Goal: Transaction & Acquisition: Purchase product/service

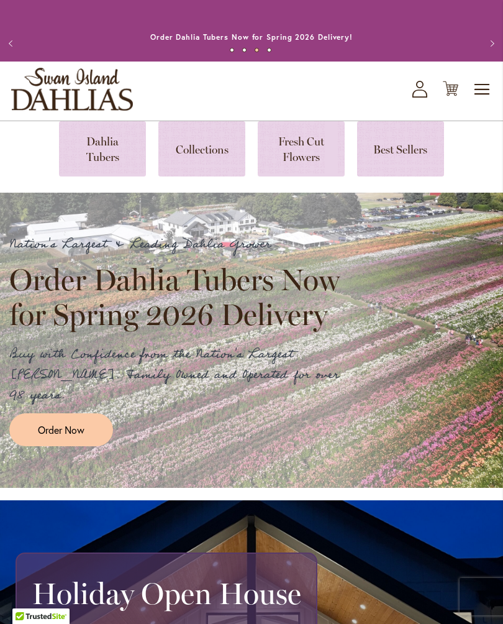
click at [78, 422] on span "Order Now" at bounding box center [61, 429] width 47 height 14
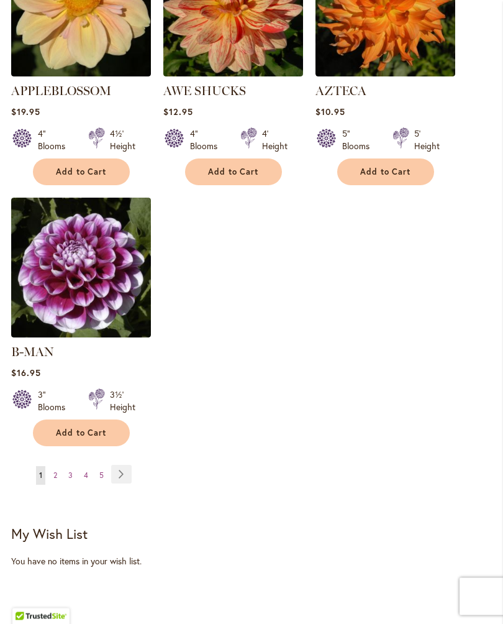
scroll to position [1634, 0]
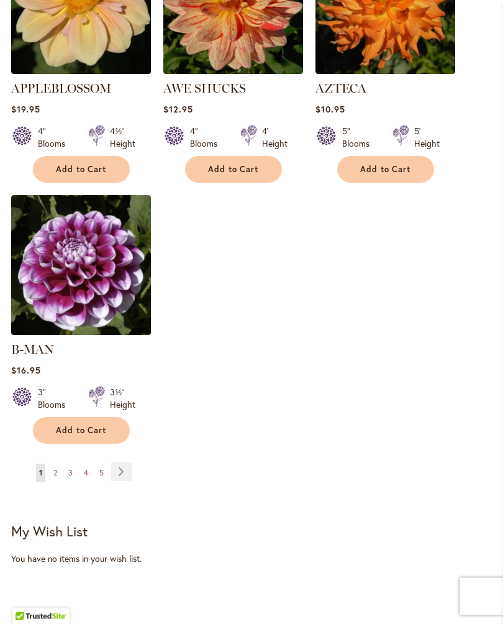
click at [120, 463] on link "Page Next" at bounding box center [121, 472] width 20 height 19
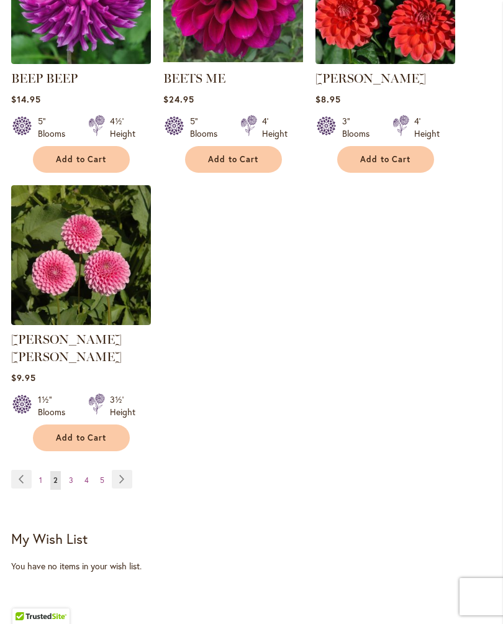
scroll to position [1632, 0]
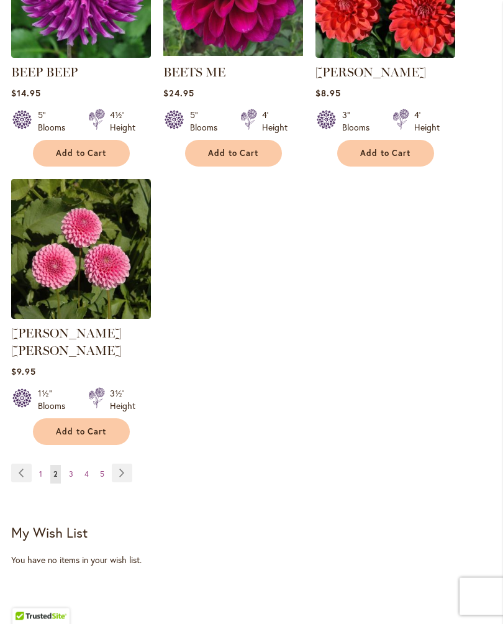
click at [126, 465] on link "Page Next" at bounding box center [122, 473] width 20 height 19
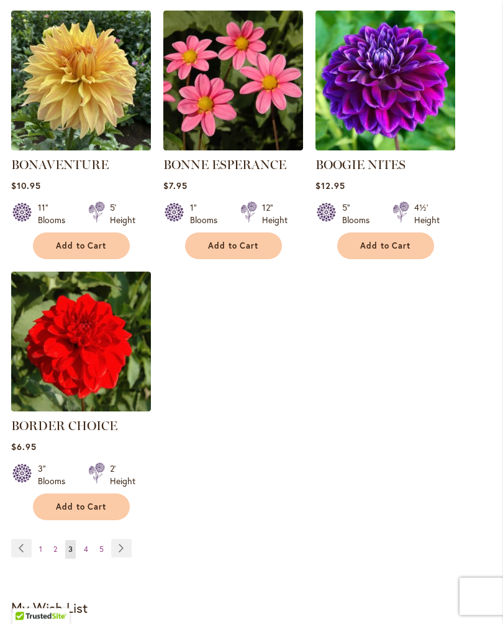
scroll to position [1540, 0]
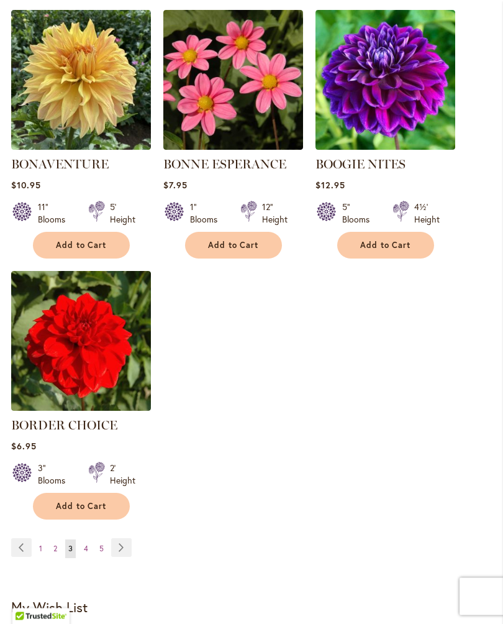
click at [120, 557] on link "Page Next" at bounding box center [121, 547] width 20 height 19
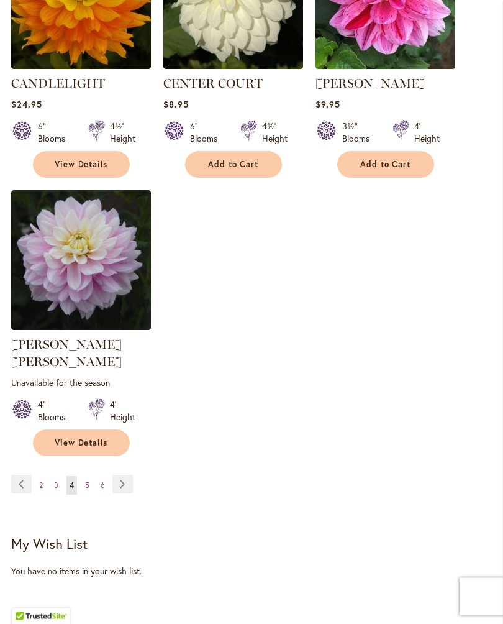
scroll to position [1639, 0]
click at [122, 478] on link "Page Next" at bounding box center [122, 484] width 20 height 19
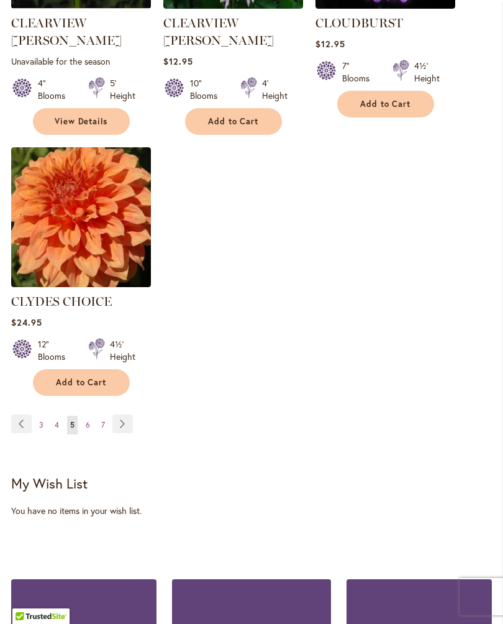
scroll to position [1699, 0]
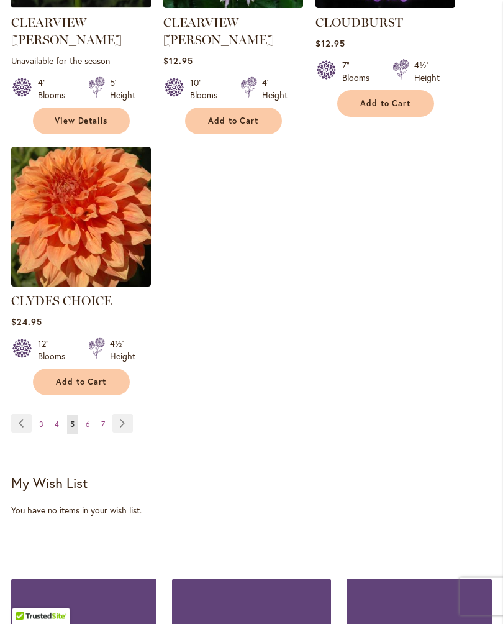
click at [124, 414] on link "Page Next" at bounding box center [122, 423] width 20 height 19
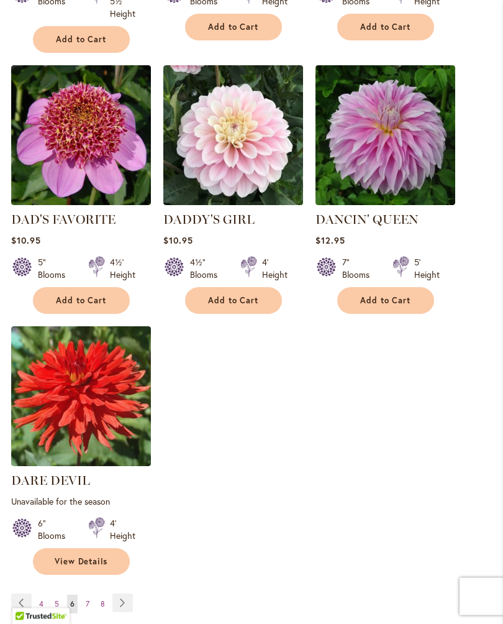
scroll to position [1533, 0]
click at [126, 594] on link "Page Next" at bounding box center [122, 602] width 20 height 19
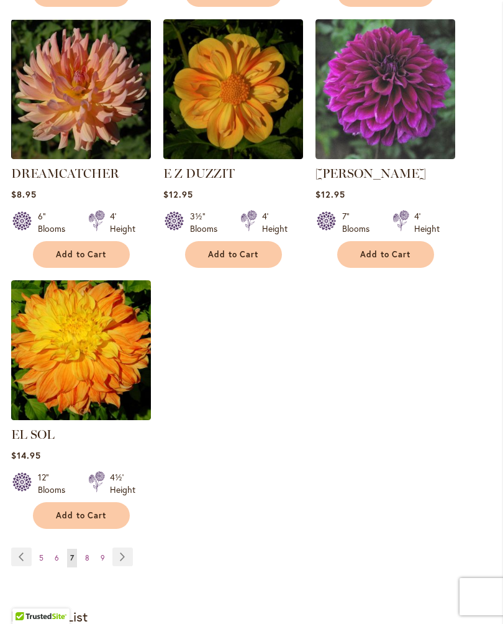
scroll to position [1548, 0]
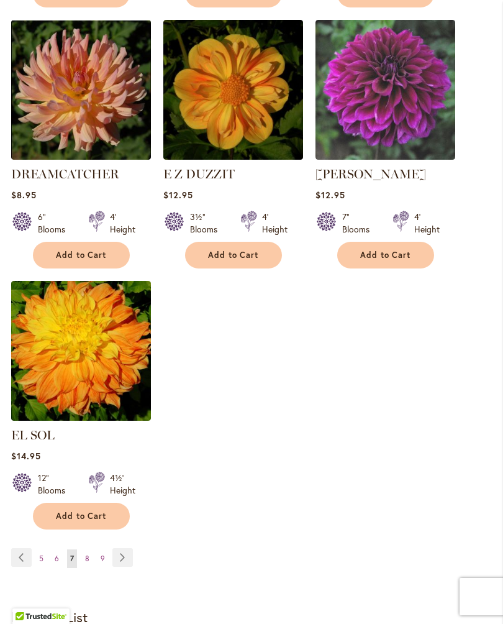
click at [122, 554] on link "Page Next" at bounding box center [122, 557] width 20 height 19
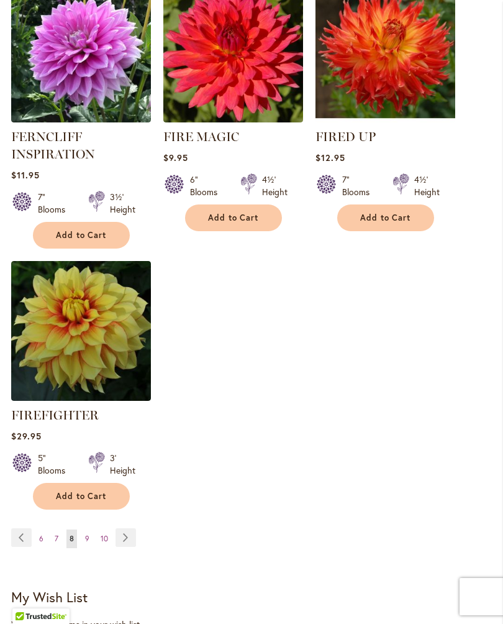
scroll to position [1607, 0]
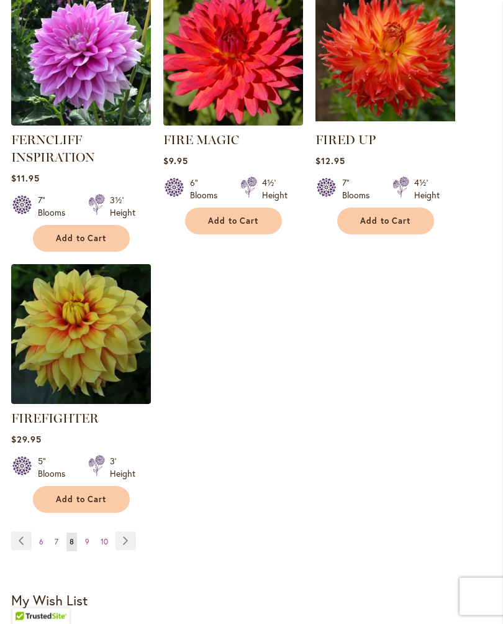
click at [125, 550] on link "Page Next" at bounding box center [126, 541] width 20 height 19
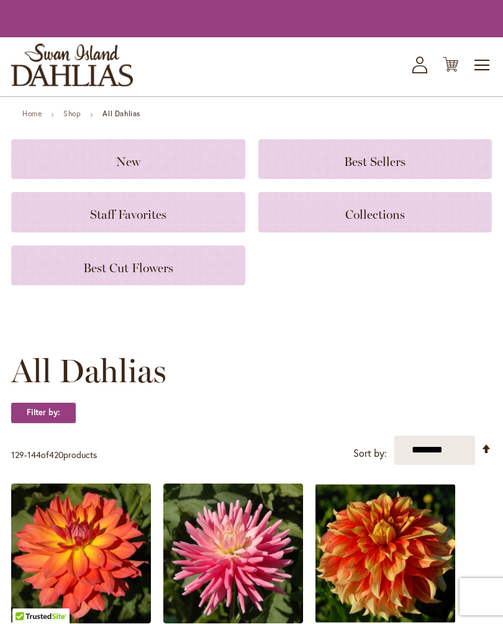
click at [271, 496] on img at bounding box center [233, 553] width 140 height 140
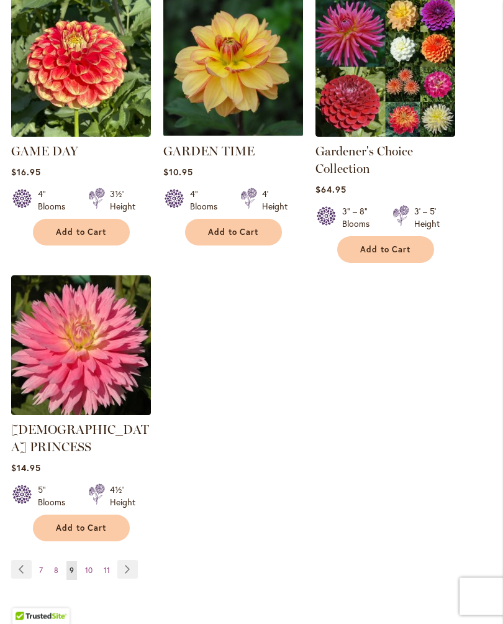
scroll to position [1606, 0]
click at [127, 560] on link "Page Next" at bounding box center [127, 569] width 20 height 19
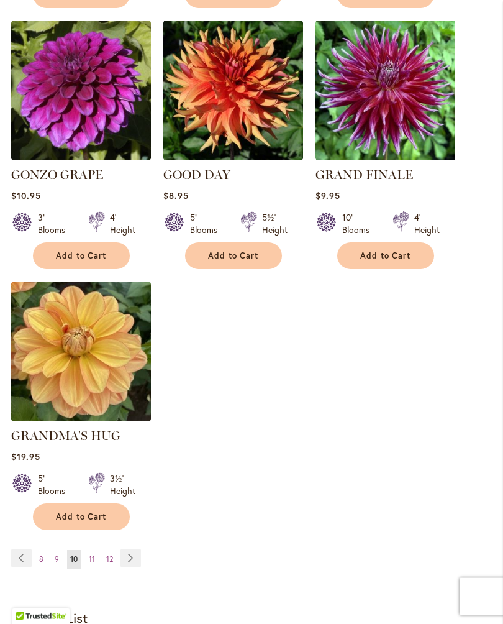
scroll to position [1548, 0]
click at [134, 551] on link "Page Next" at bounding box center [130, 557] width 20 height 19
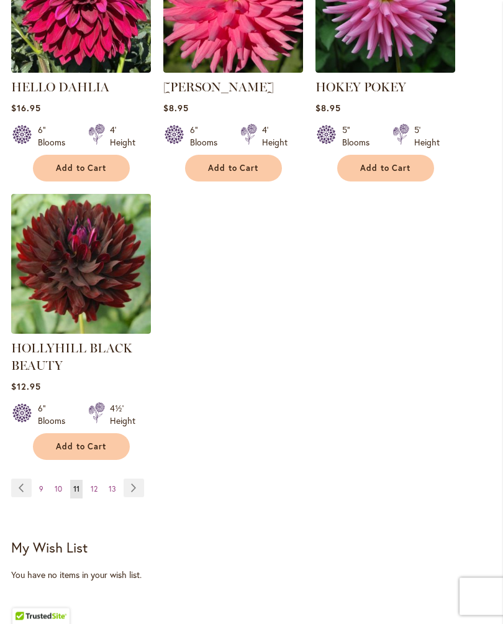
scroll to position [1665, 0]
click at [132, 497] on link "Page Next" at bounding box center [134, 487] width 20 height 19
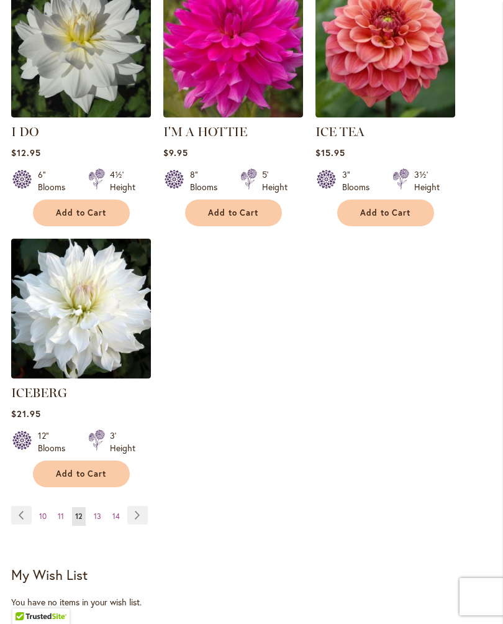
scroll to position [1610, 0]
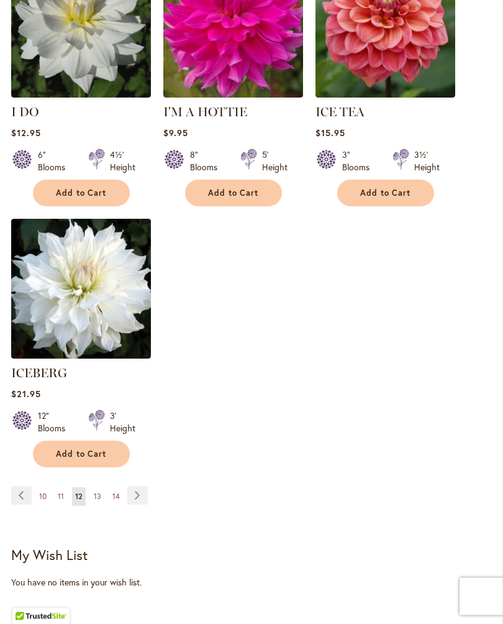
click at [136, 493] on link "Page Next" at bounding box center [137, 495] width 20 height 19
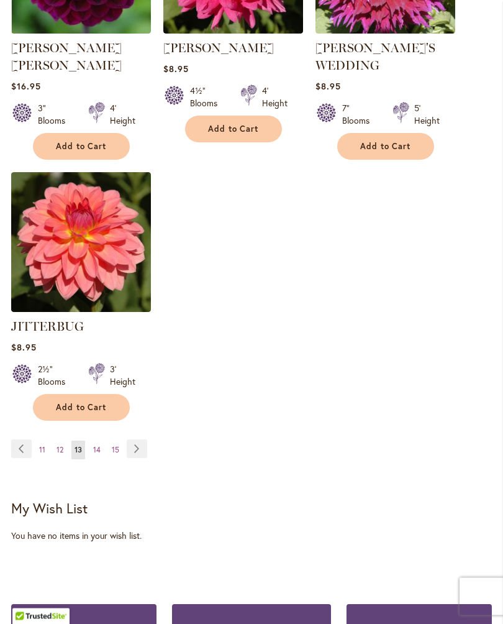
scroll to position [1688, 0]
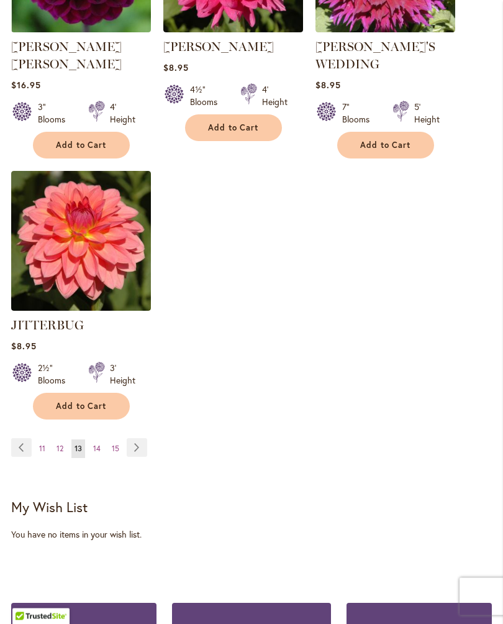
click at [145, 438] on link "Page Next" at bounding box center [137, 447] width 20 height 19
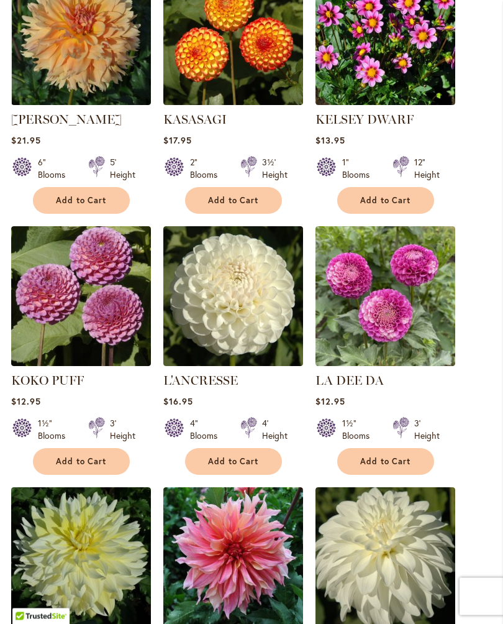
scroll to position [1064, 0]
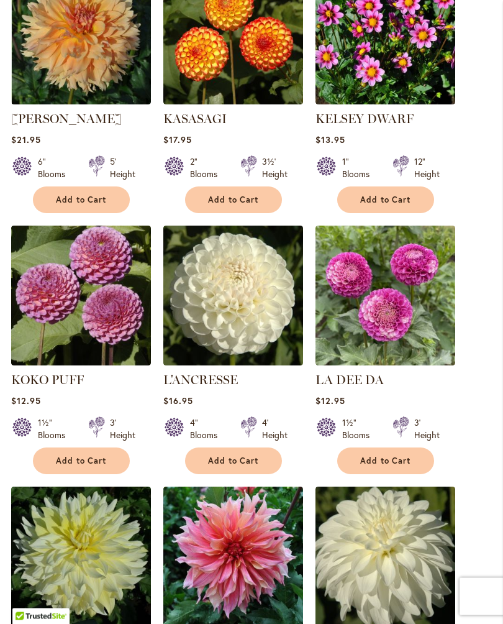
click at [94, 463] on button "Add to Cart" at bounding box center [81, 461] width 97 height 27
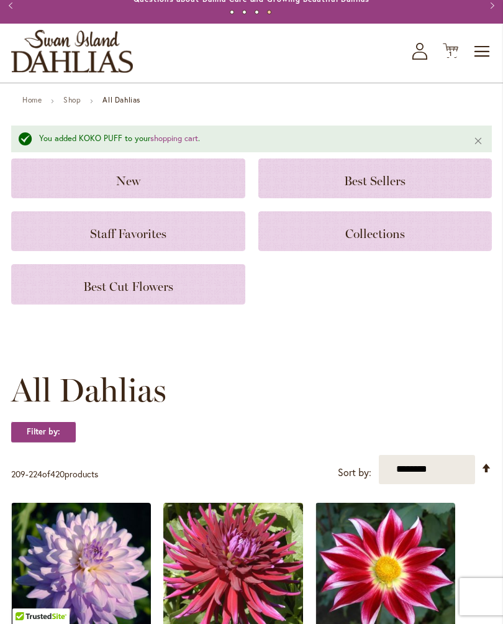
scroll to position [0, 0]
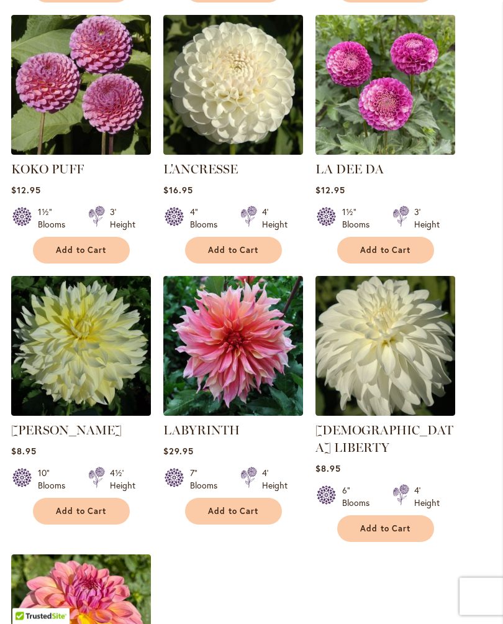
click at [421, 516] on button "Add to Cart" at bounding box center [385, 529] width 97 height 27
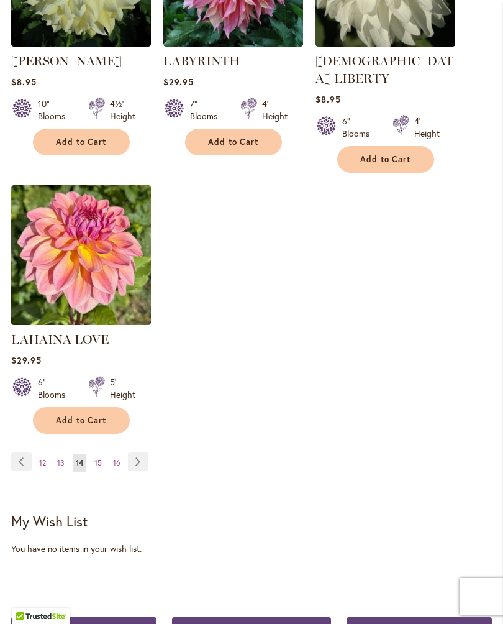
scroll to position [1678, 0]
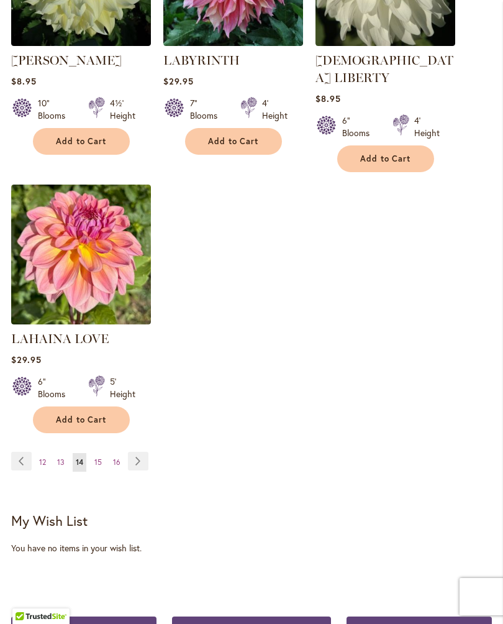
click at [142, 452] on link "Page Next" at bounding box center [138, 461] width 20 height 19
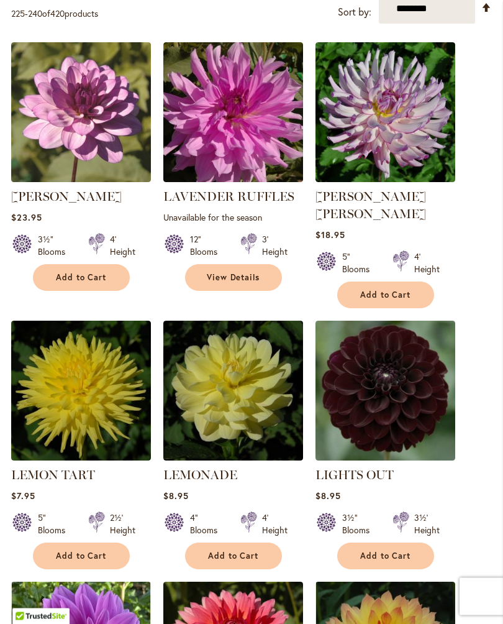
click at [406, 532] on div "LIGHTS OUT Rating: 100% 4 Reviews $8.95 3½" Blooms 3½' Height Add to Cart" at bounding box center [386, 517] width 140 height 103
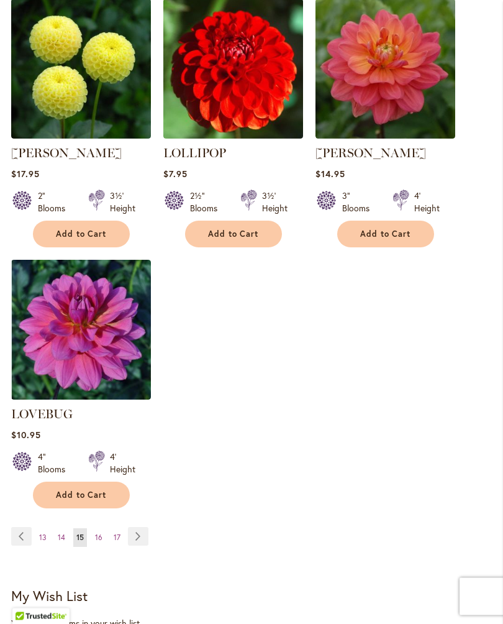
scroll to position [1587, 0]
click at [145, 527] on link "Page Next" at bounding box center [138, 536] width 20 height 19
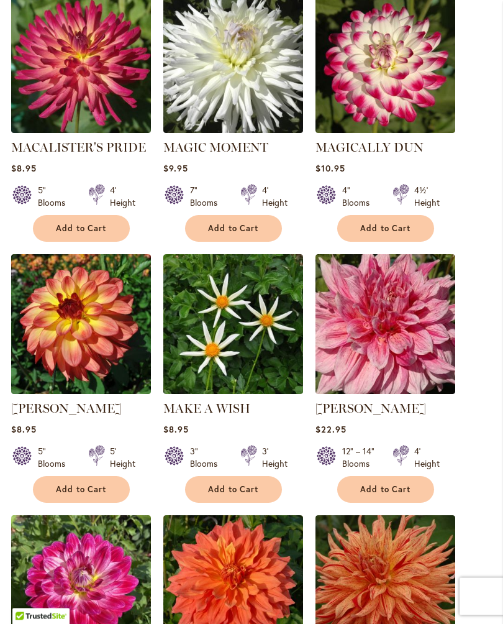
scroll to position [793, 0]
click at [397, 538] on img at bounding box center [386, 585] width 140 height 140
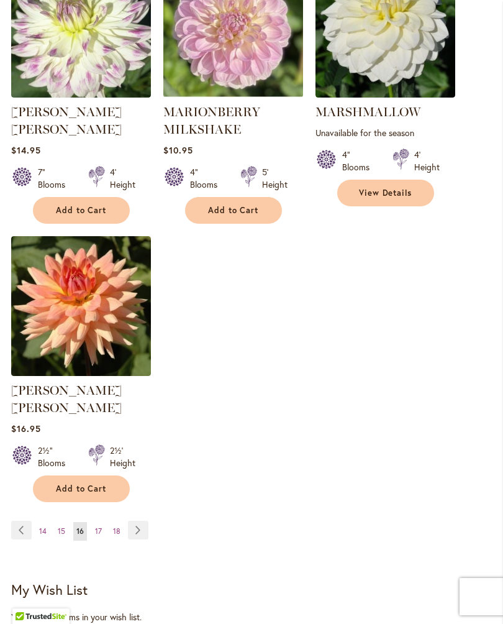
scroll to position [1611, 0]
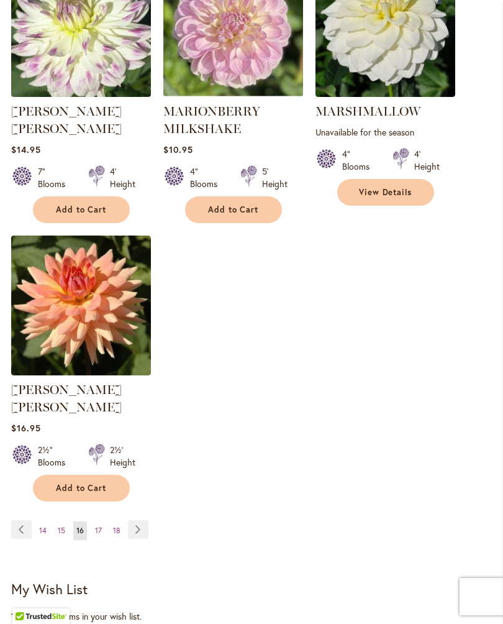
click at [189, 520] on div "Page Page Previous Page 14 Page 15 You're currently reading page 16 Page 17 Pag…" at bounding box center [251, 537] width 481 height 35
click at [139, 520] on link "Page Next" at bounding box center [138, 529] width 20 height 19
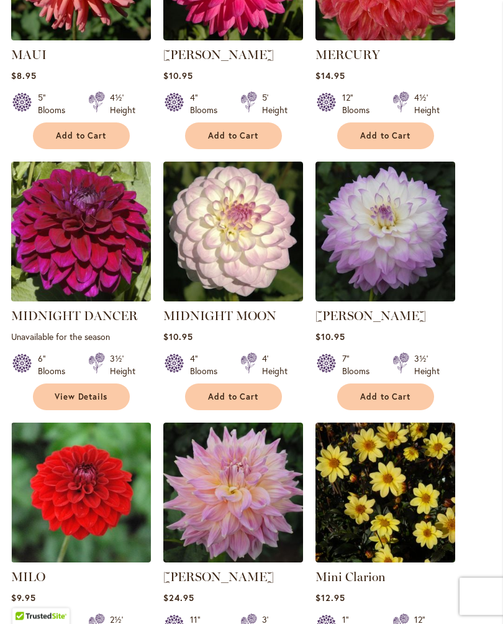
scroll to position [875, 0]
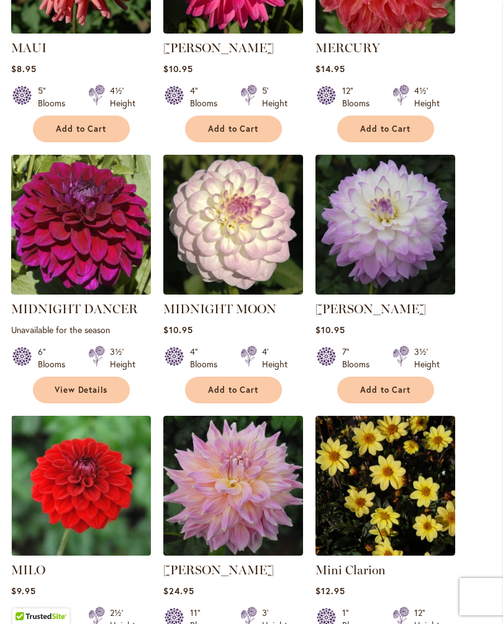
click at [410, 498] on img at bounding box center [386, 486] width 140 height 140
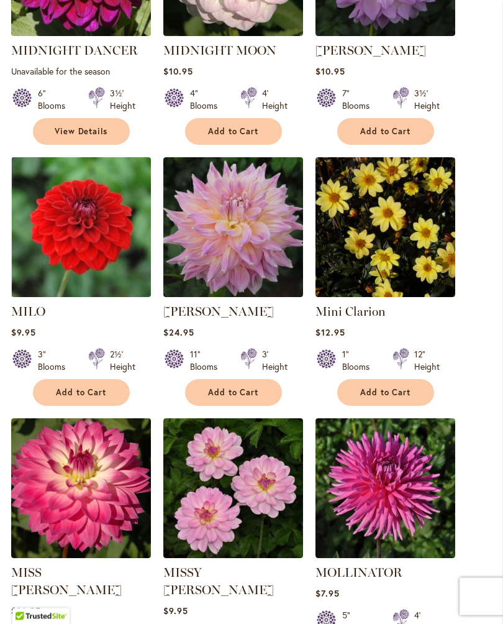
scroll to position [1133, 0]
click at [398, 508] on img at bounding box center [386, 488] width 140 height 140
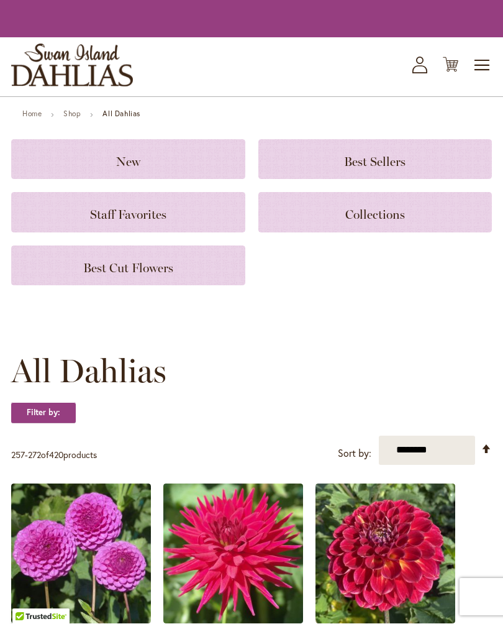
scroll to position [1154, 0]
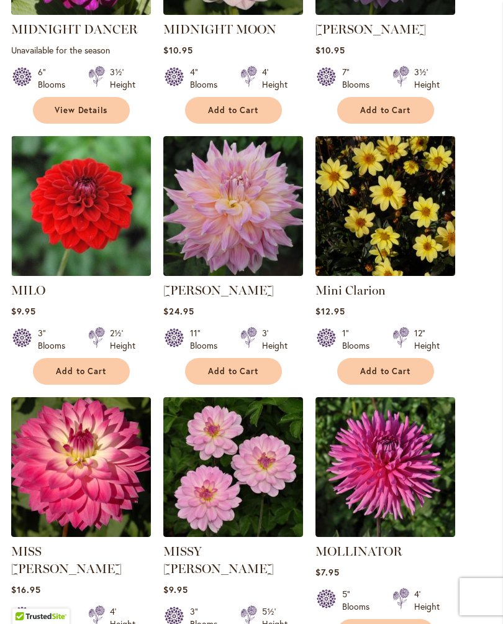
click at [427, 471] on img at bounding box center [386, 467] width 140 height 140
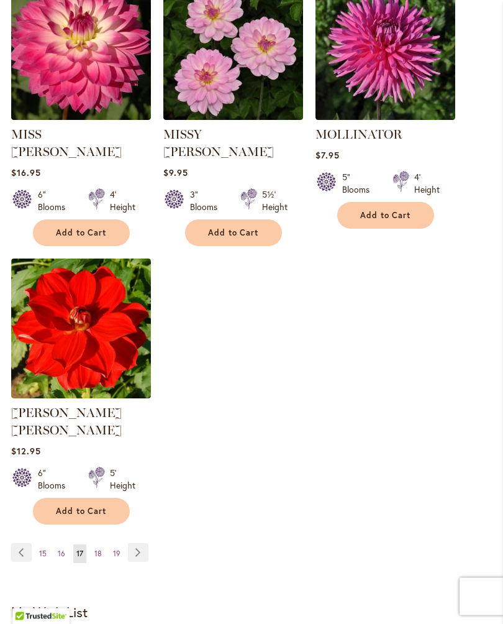
scroll to position [1571, 0]
click at [143, 543] on link "Page Next" at bounding box center [138, 552] width 20 height 19
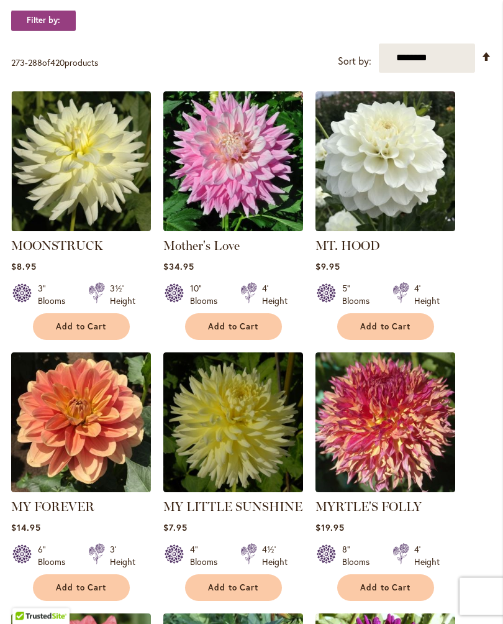
scroll to position [417, 0]
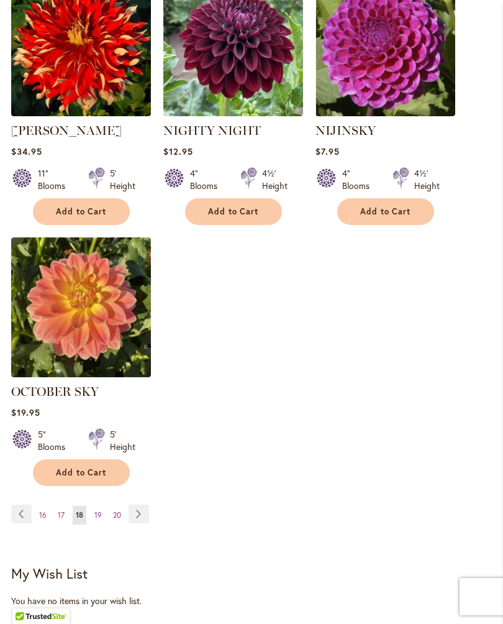
scroll to position [1591, 0]
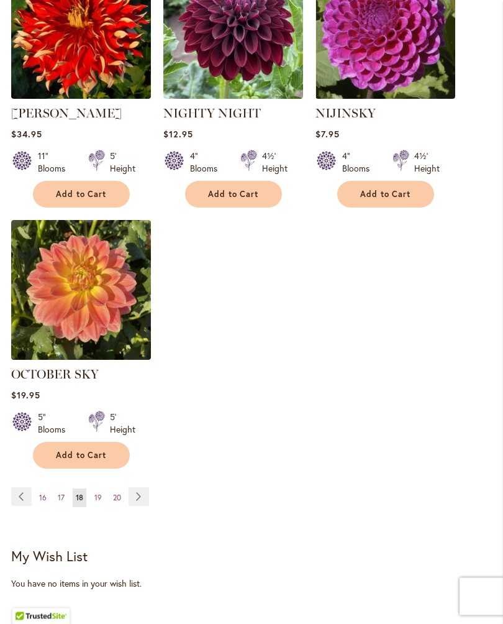
click at [141, 506] on link "Page Next" at bounding box center [139, 497] width 20 height 19
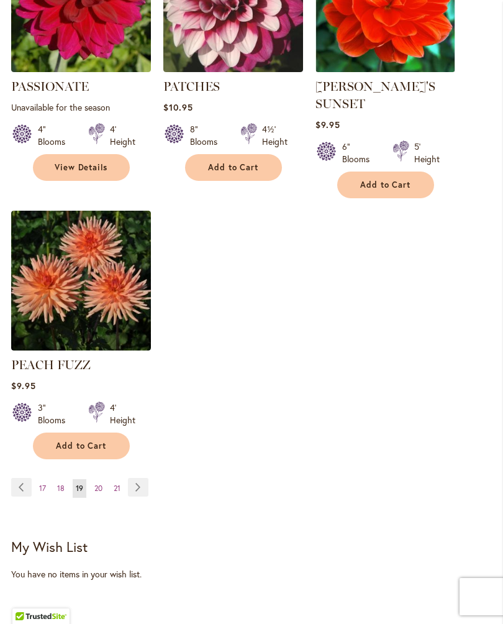
scroll to position [1646, 0]
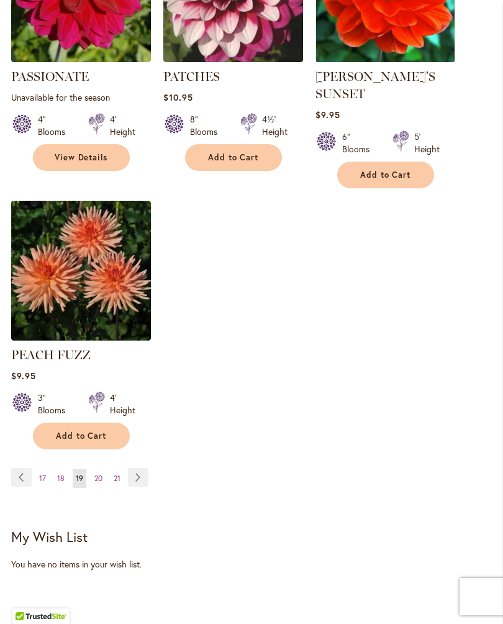
click at [143, 474] on link "Page Next" at bounding box center [138, 477] width 20 height 19
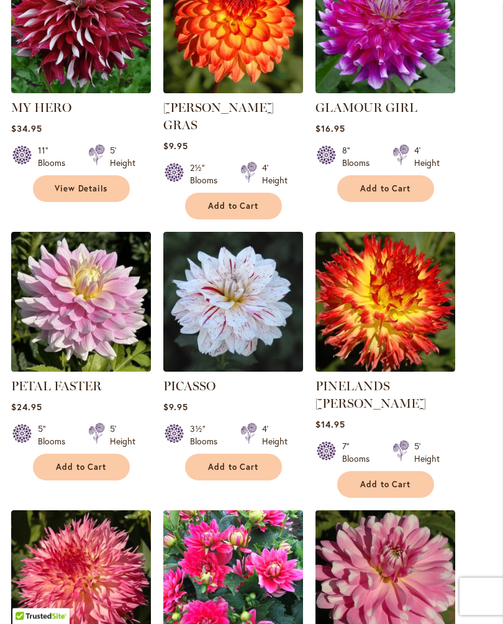
scroll to position [832, 0]
click at [424, 471] on button "Add to Cart" at bounding box center [385, 484] width 97 height 27
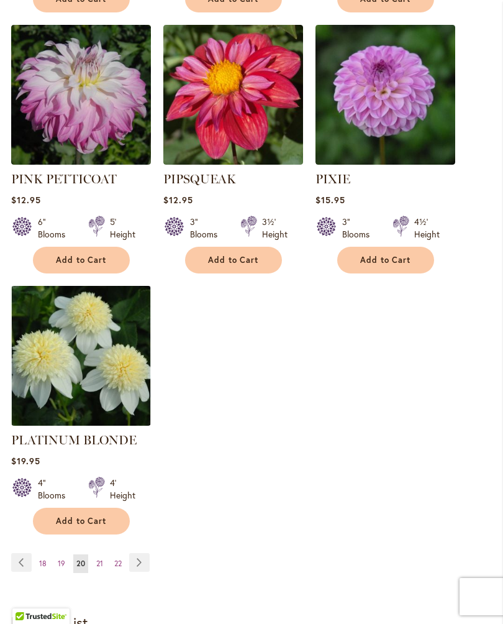
scroll to position [1620, 0]
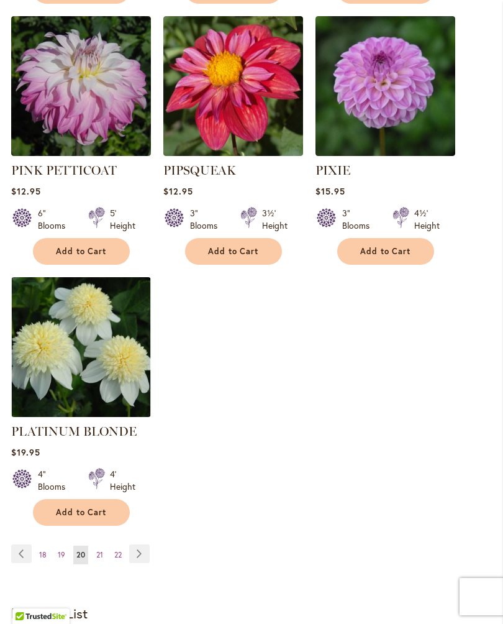
click at [142, 544] on link "Page Next" at bounding box center [139, 553] width 20 height 19
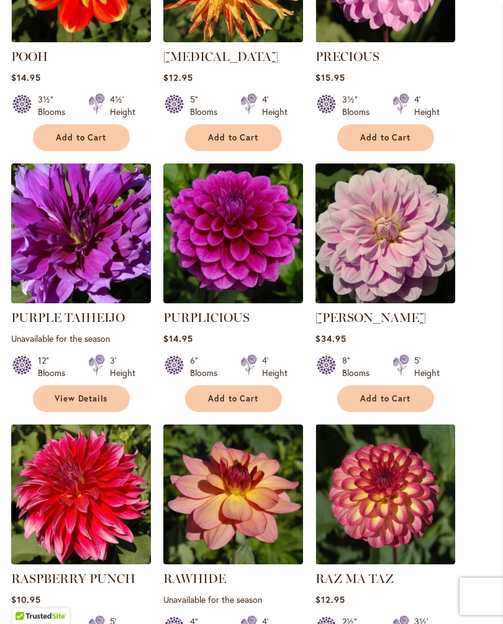
scroll to position [884, 0]
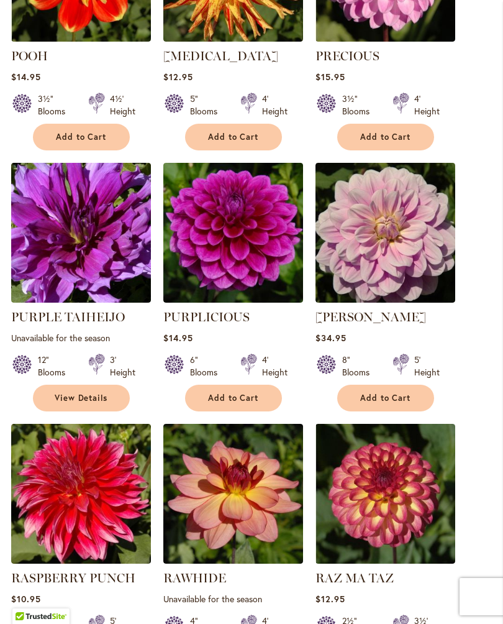
click at [408, 468] on img at bounding box center [386, 494] width 140 height 140
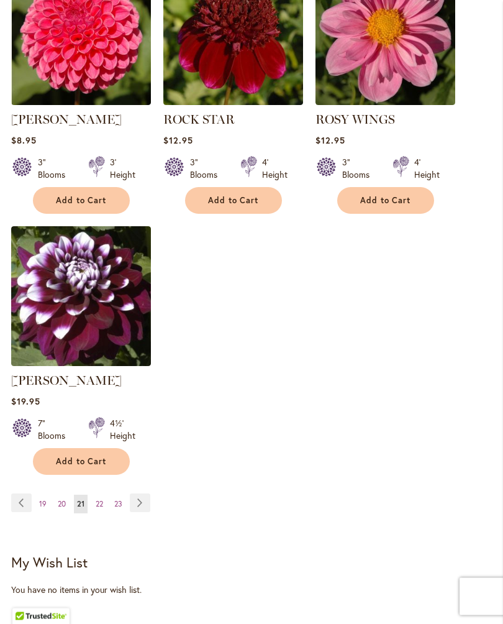
scroll to position [1603, 0]
click at [145, 511] on link "Page Next" at bounding box center [140, 502] width 20 height 19
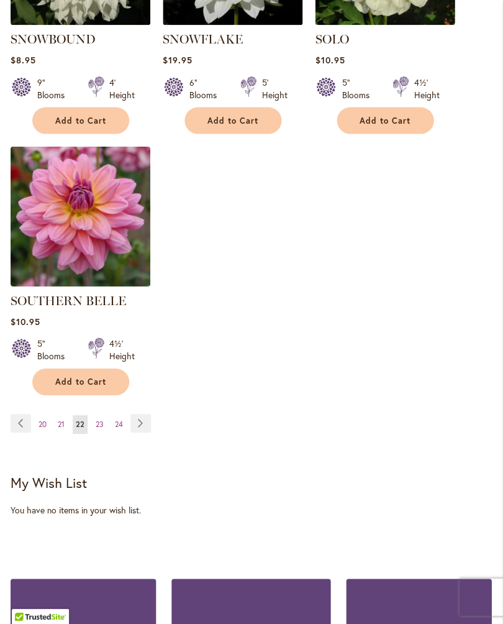
scroll to position [1683, 0]
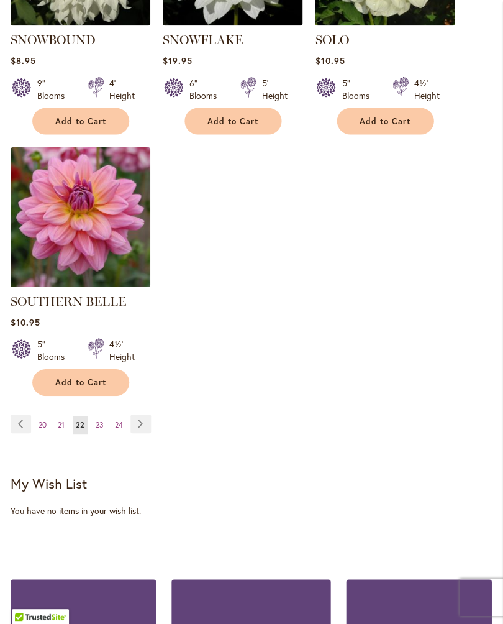
click at [143, 417] on link "Page Next" at bounding box center [141, 423] width 20 height 19
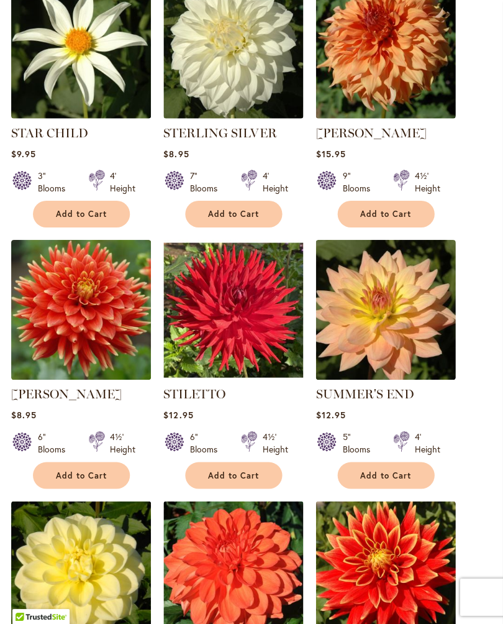
scroll to position [789, 0]
click at [229, 518] on img at bounding box center [233, 571] width 140 height 140
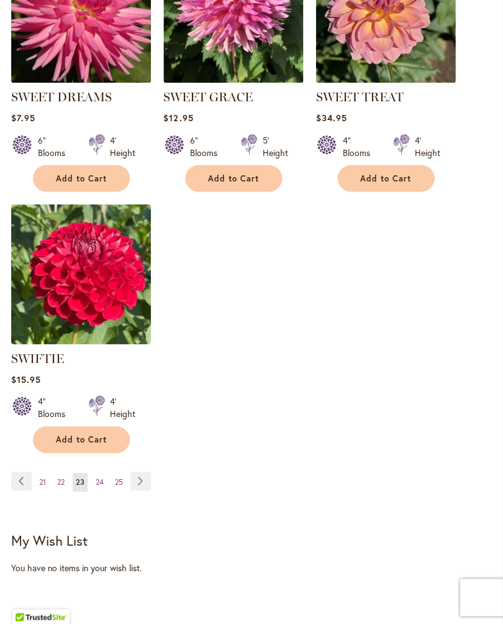
scroll to position [1625, 0]
click at [146, 489] on link "Page Next" at bounding box center [140, 480] width 20 height 19
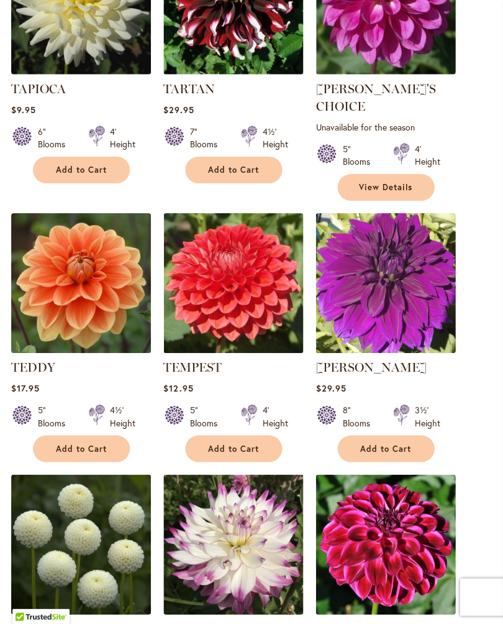
scroll to position [834, 0]
click at [389, 514] on img at bounding box center [386, 544] width 140 height 140
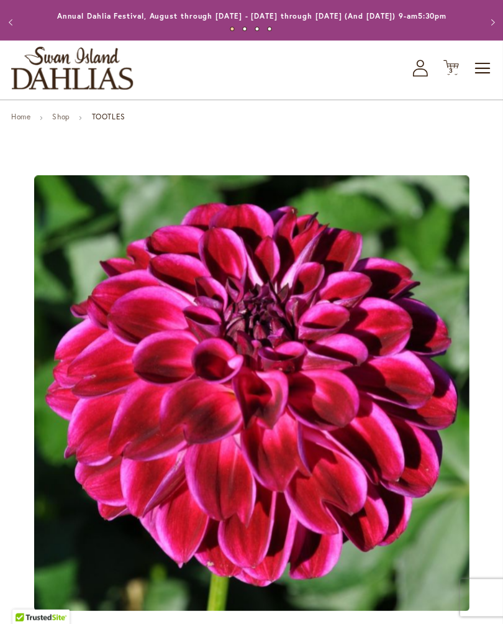
scroll to position [19, 0]
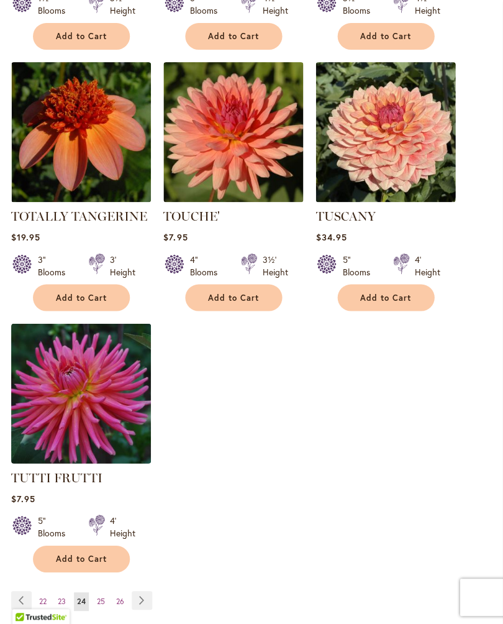
scroll to position [1506, 0]
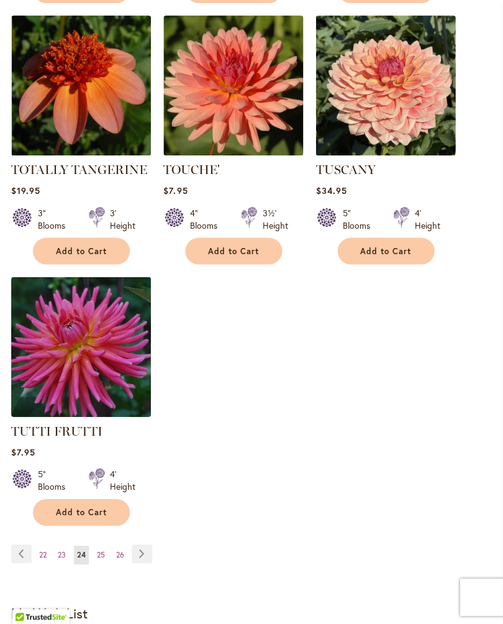
scroll to position [1553, 0]
click at [149, 547] on link "Page Next" at bounding box center [142, 552] width 20 height 19
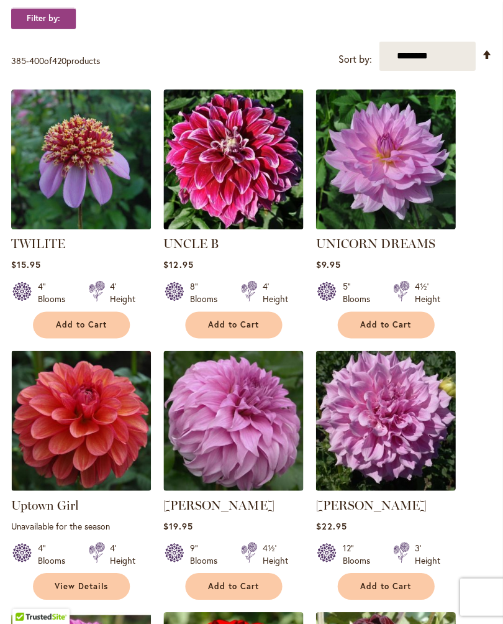
scroll to position [418, 0]
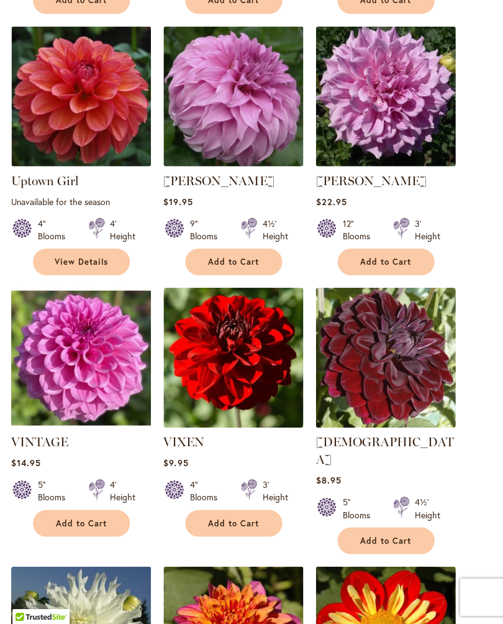
scroll to position [743, 0]
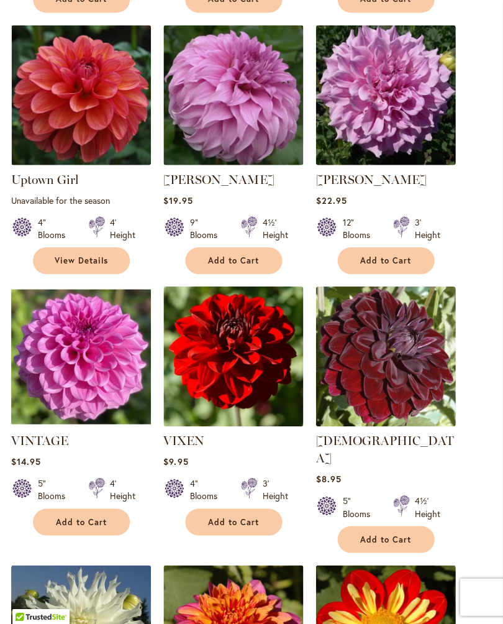
click at [322, 475] on span "$8.95" at bounding box center [328, 479] width 25 height 12
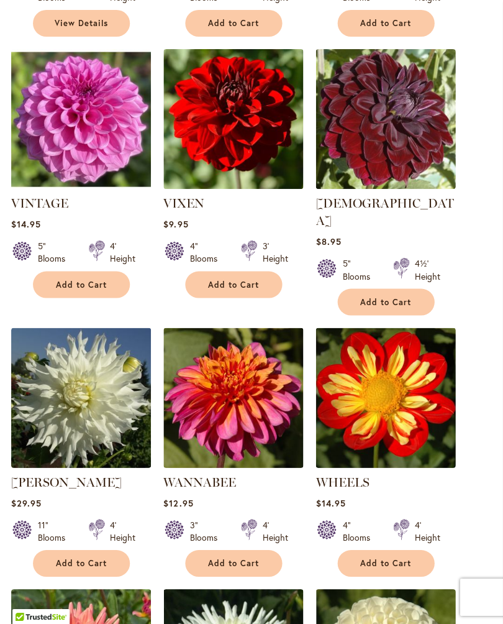
scroll to position [980, 0]
click at [343, 508] on div "4" Blooms 4' Height" at bounding box center [386, 525] width 140 height 35
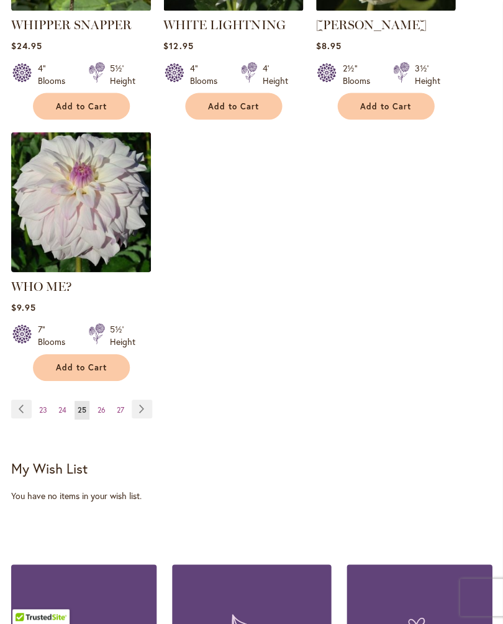
scroll to position [1697, 0]
click at [141, 405] on link "Page Next" at bounding box center [142, 408] width 20 height 19
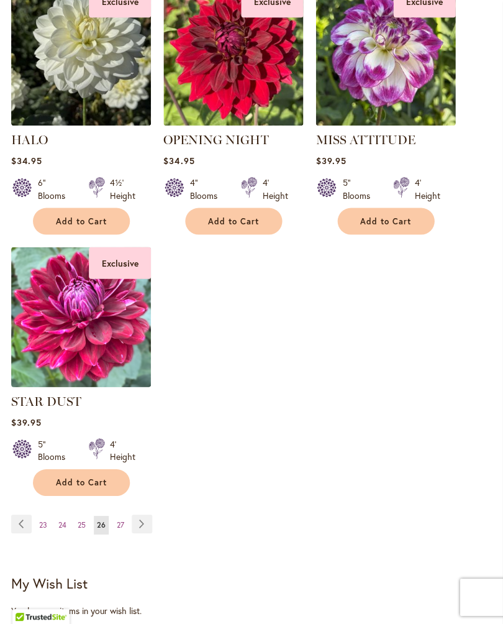
scroll to position [1565, 0]
click at [146, 532] on link "Page Next" at bounding box center [142, 523] width 20 height 19
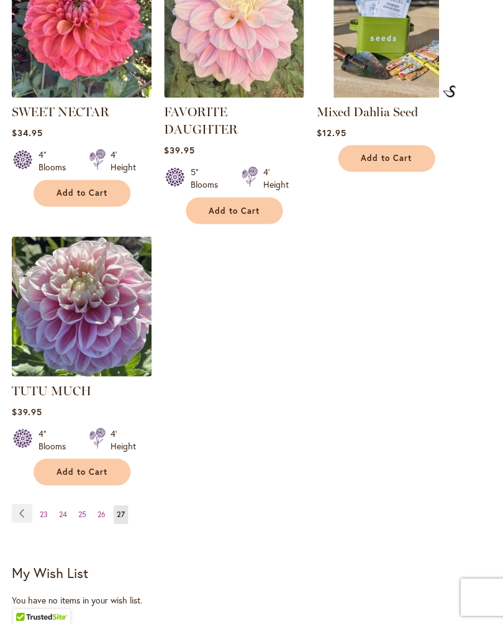
scroll to position [550, 0]
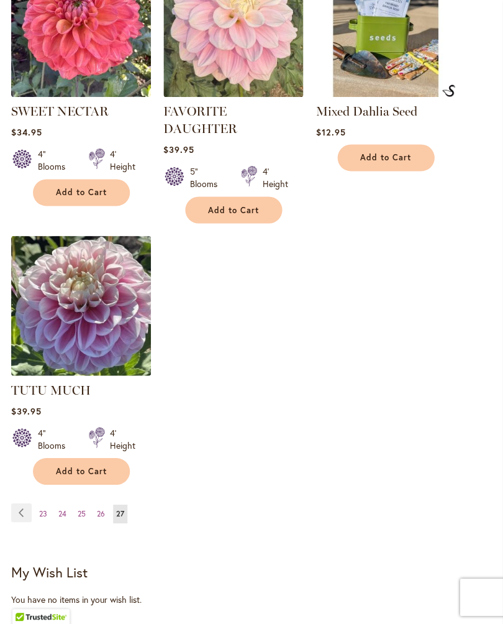
click at [23, 502] on link "Page Previous" at bounding box center [21, 511] width 20 height 19
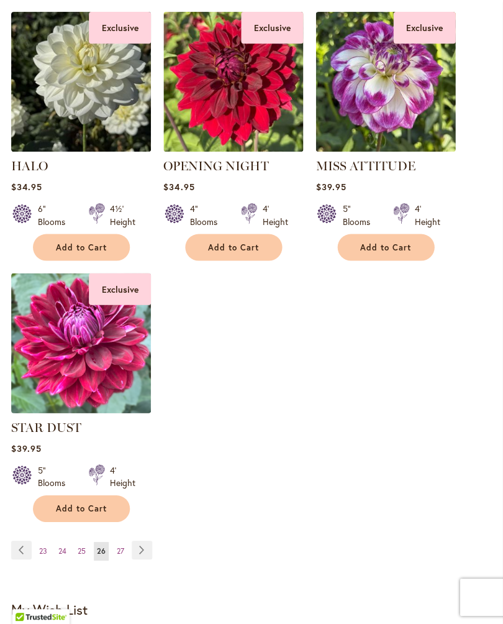
scroll to position [1541, 0]
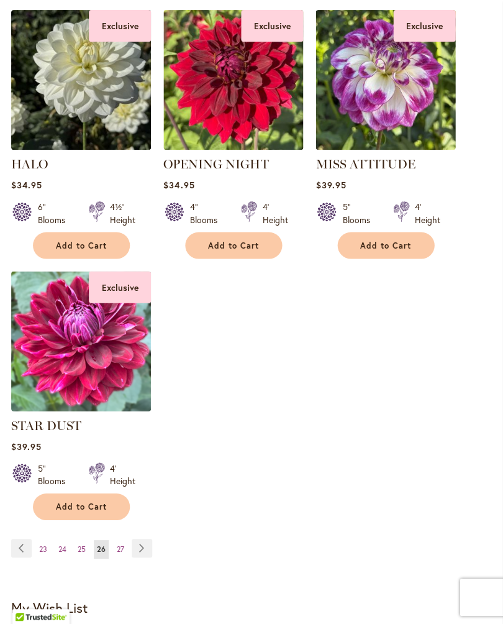
click at [16, 557] on link "Page Previous" at bounding box center [21, 547] width 20 height 19
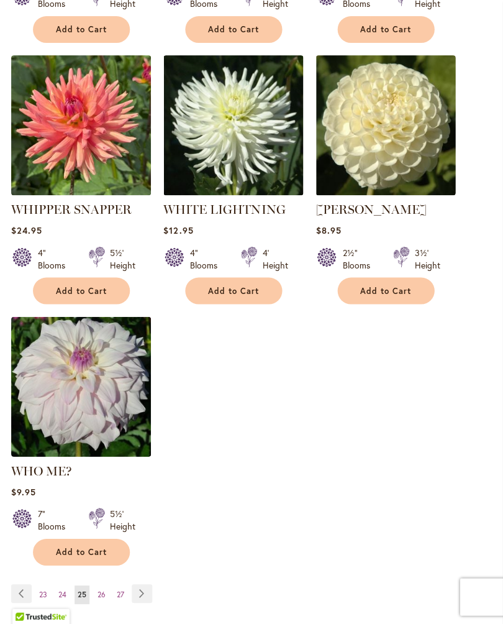
scroll to position [1513, 0]
click at [20, 583] on link "Page Previous" at bounding box center [21, 592] width 20 height 19
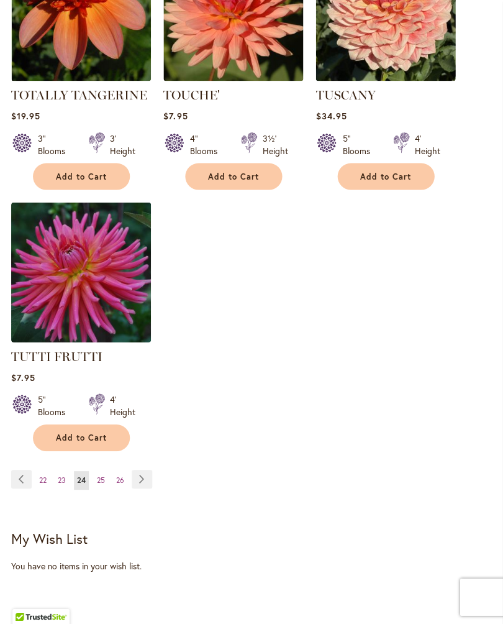
scroll to position [1628, 0]
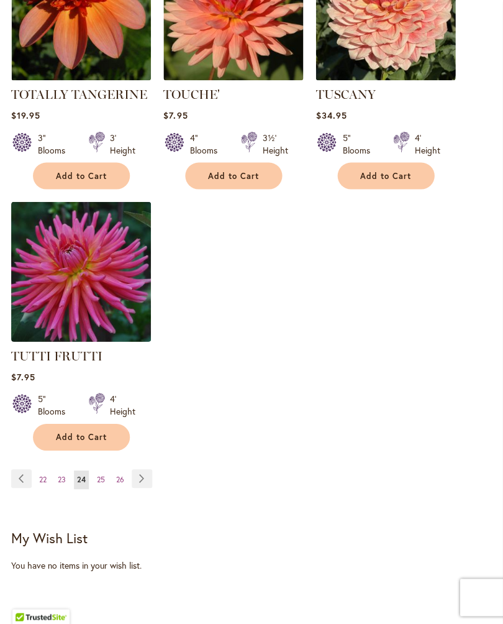
click at [58, 474] on span "23" at bounding box center [62, 478] width 8 height 9
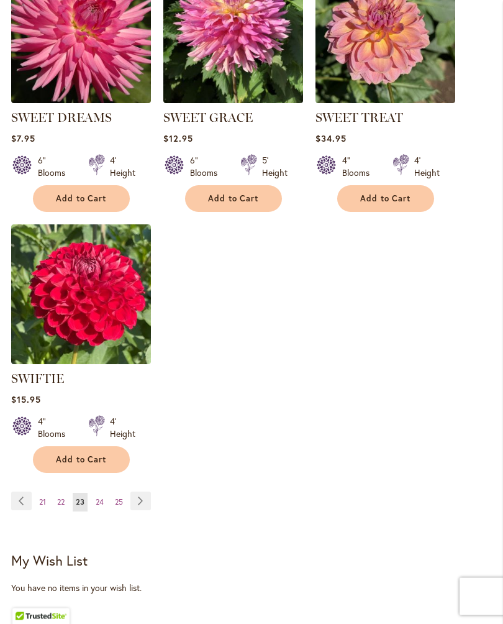
scroll to position [1606, 0]
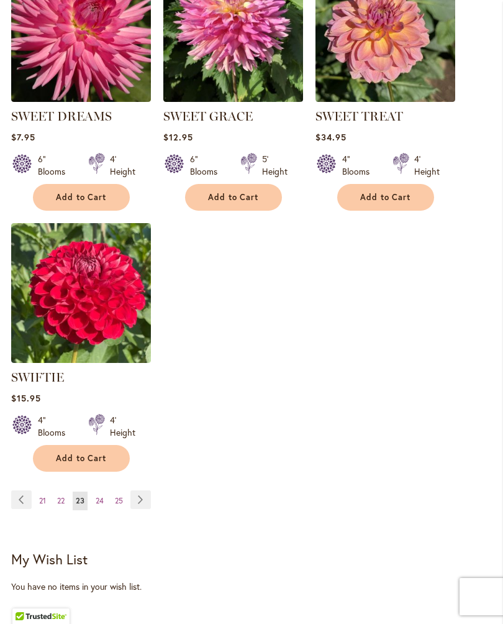
click at [148, 509] on link "Page Next" at bounding box center [140, 499] width 20 height 19
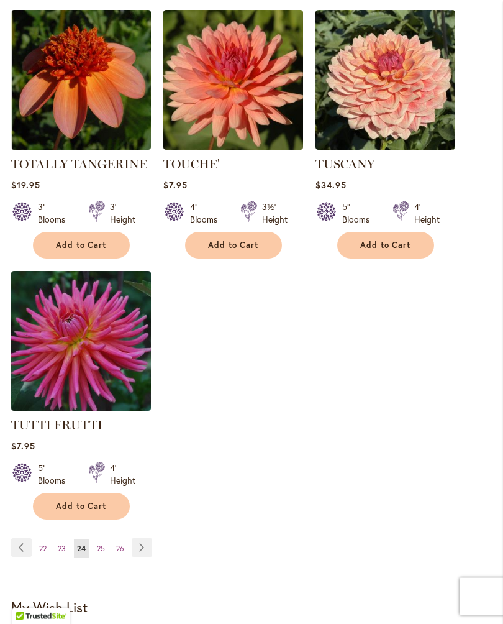
scroll to position [1558, 0]
click at [41, 546] on span "22" at bounding box center [42, 547] width 7 height 9
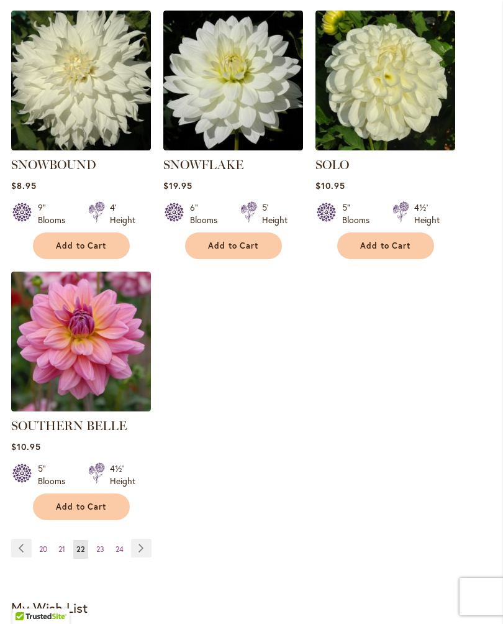
scroll to position [1583, 0]
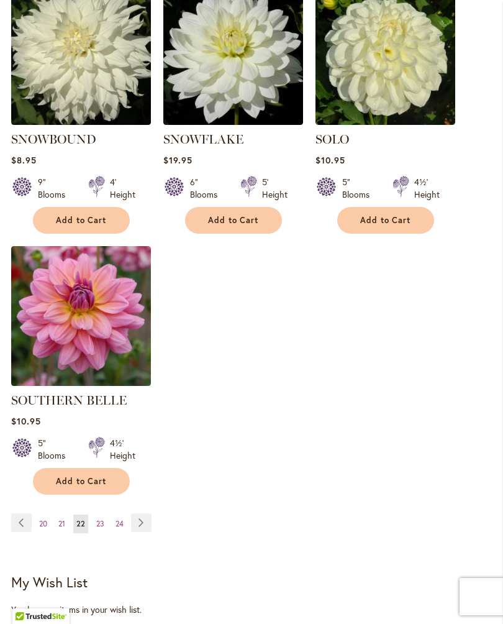
click at [60, 525] on link "Page 21" at bounding box center [61, 523] width 13 height 19
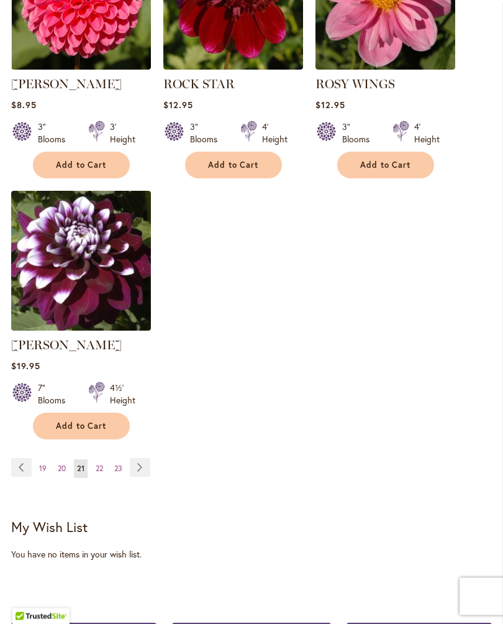
scroll to position [1638, 0]
click at [58, 478] on link "Page 20" at bounding box center [62, 468] width 14 height 19
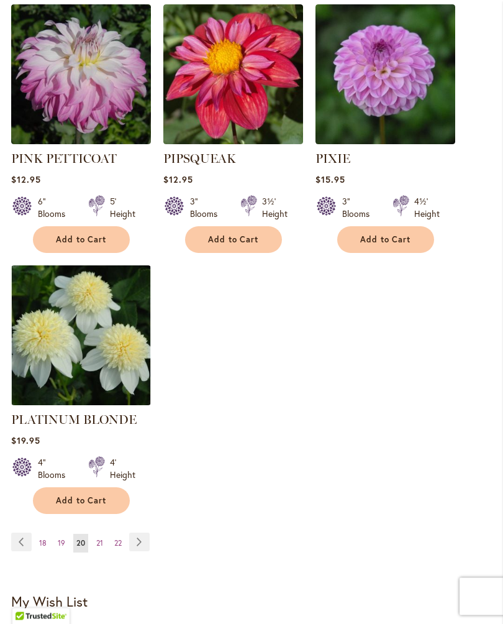
scroll to position [1599, 0]
click at [59, 538] on span "19" at bounding box center [61, 542] width 7 height 9
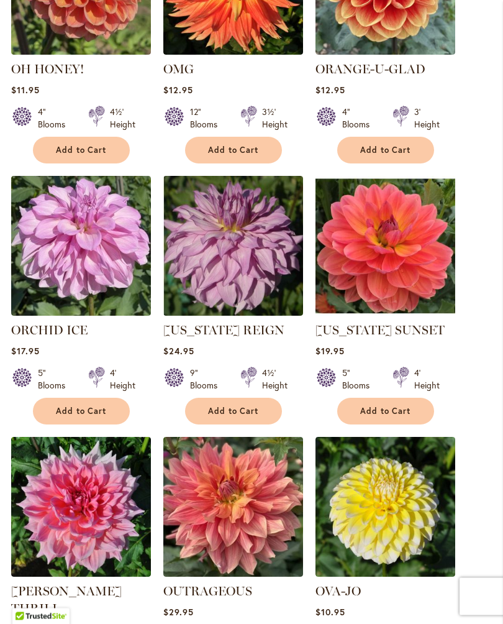
scroll to position [593, 0]
click at [91, 416] on span "Add to Cart" at bounding box center [81, 411] width 51 height 11
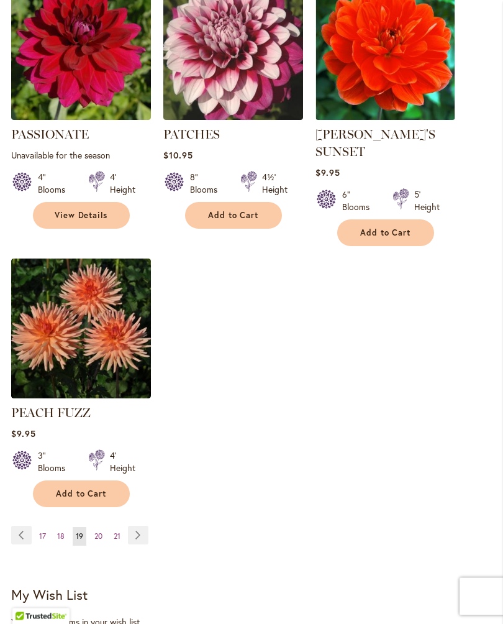
scroll to position [1621, 0]
click at [57, 531] on span "18" at bounding box center [60, 535] width 7 height 9
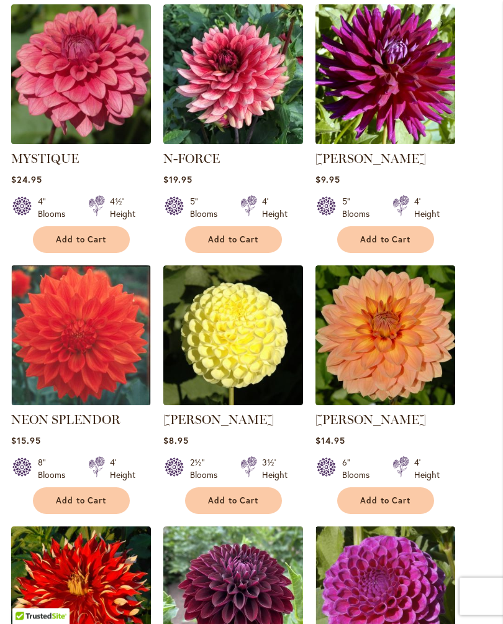
scroll to position [1025, 0]
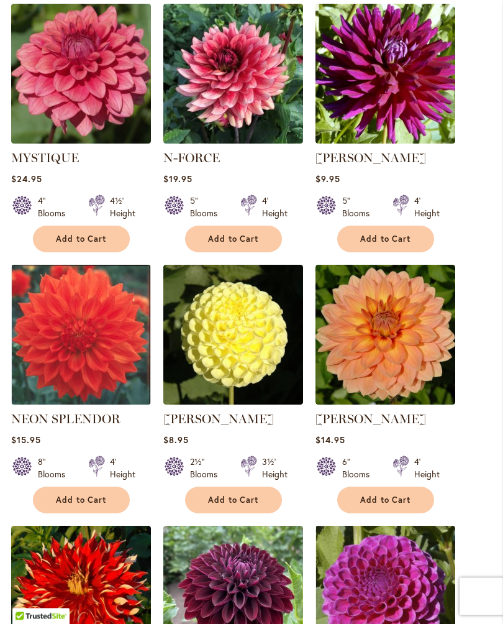
click at [393, 564] on img at bounding box center [386, 596] width 140 height 140
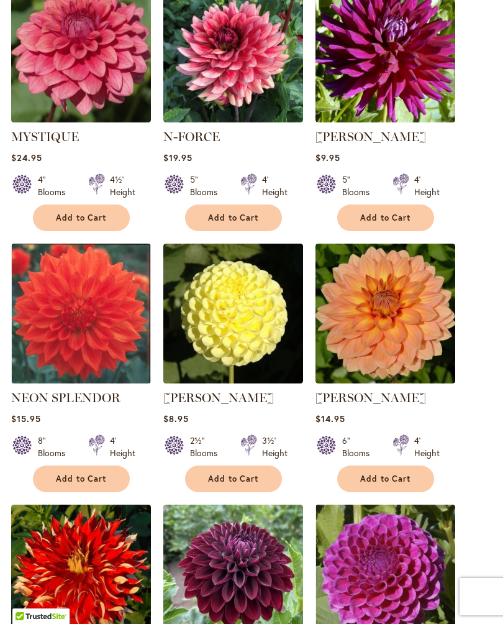
scroll to position [1047, 0]
click at [421, 566] on img at bounding box center [386, 574] width 140 height 140
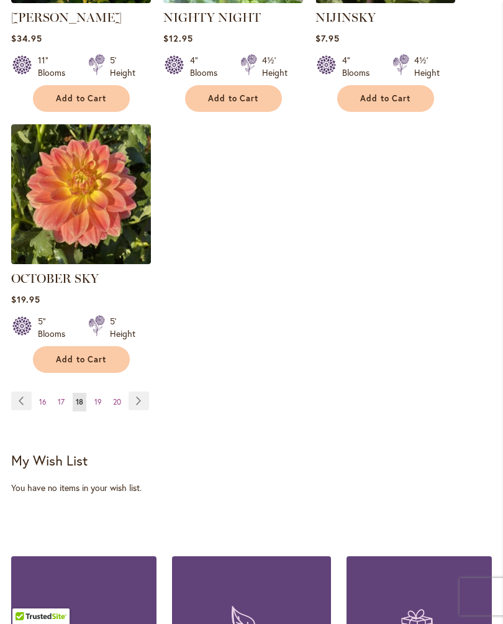
scroll to position [1686, 0]
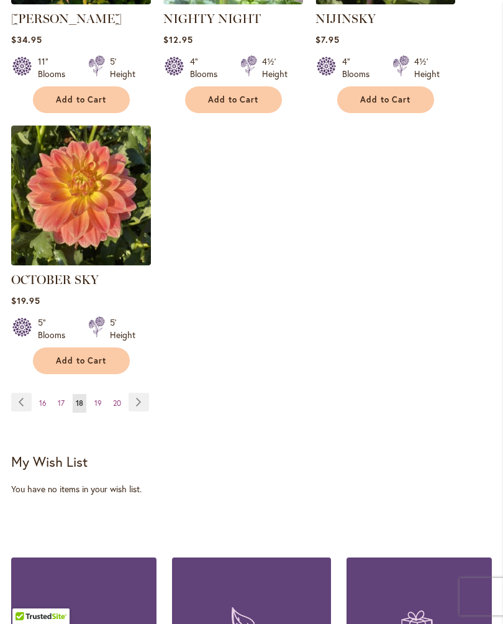
click at [64, 407] on span "17" at bounding box center [61, 402] width 7 height 9
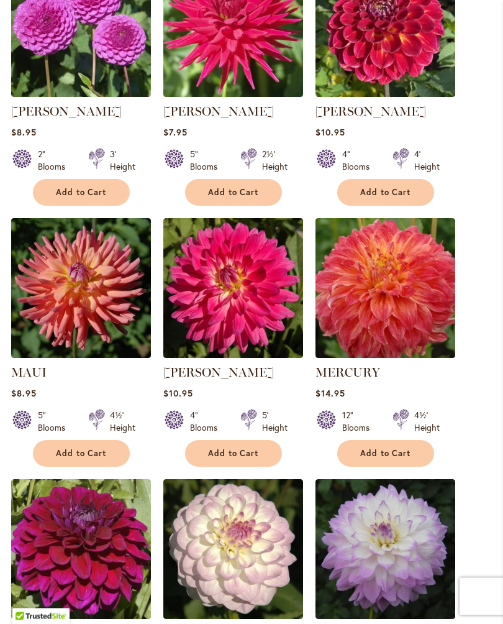
scroll to position [550, 0]
click at [359, 553] on img at bounding box center [386, 549] width 140 height 140
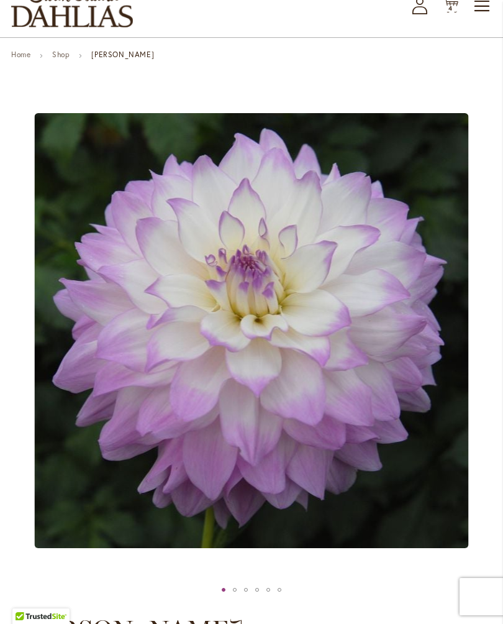
scroll to position [16, 0]
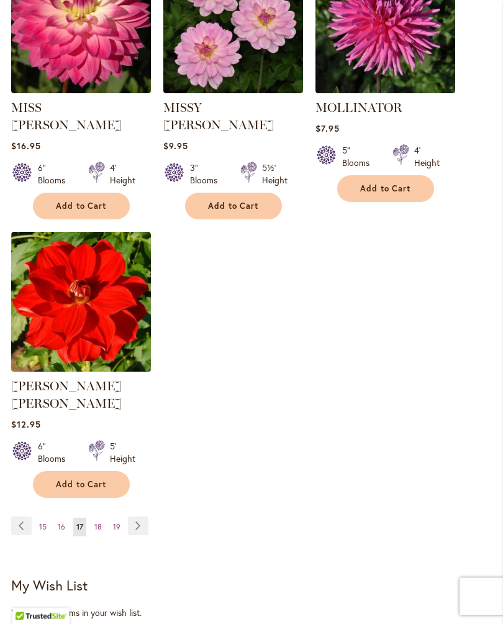
scroll to position [1597, 0]
click at [55, 517] on link "Page 16" at bounding box center [62, 526] width 14 height 19
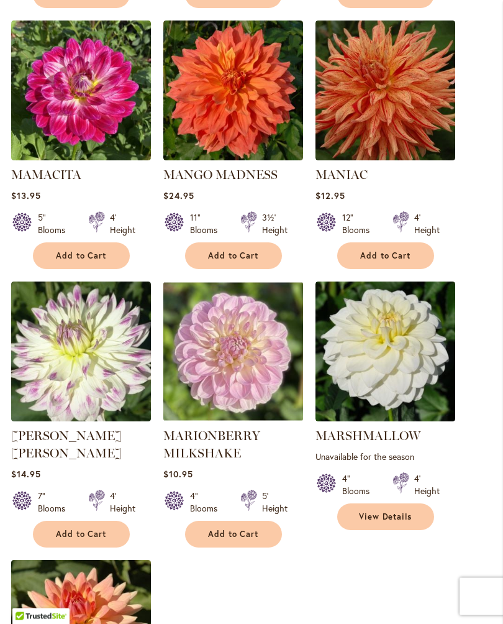
scroll to position [1293, 0]
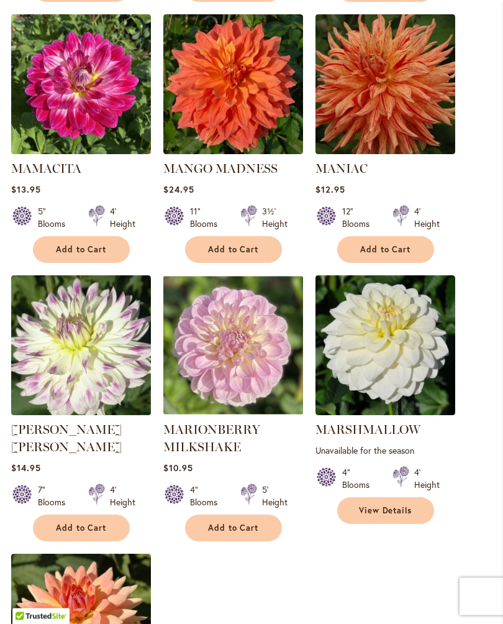
click at [376, 528] on li "MARSHMALLOW Rating: 100% 1 Review Unavailable for the season 4" Blooms" at bounding box center [386, 409] width 140 height 266
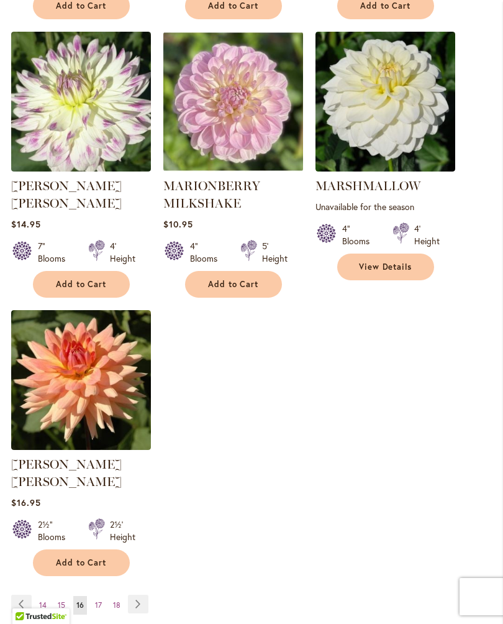
scroll to position [1557, 0]
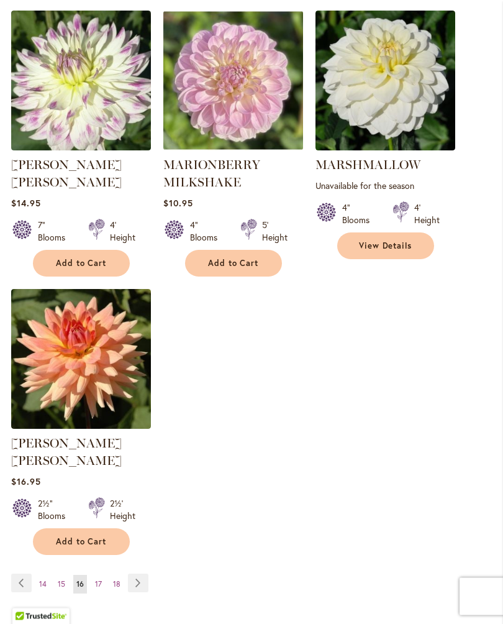
click at [57, 575] on link "Page 15" at bounding box center [62, 584] width 14 height 19
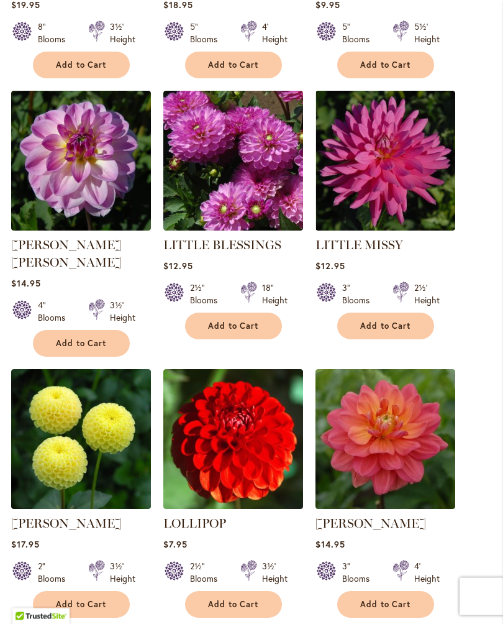
scroll to position [1217, 0]
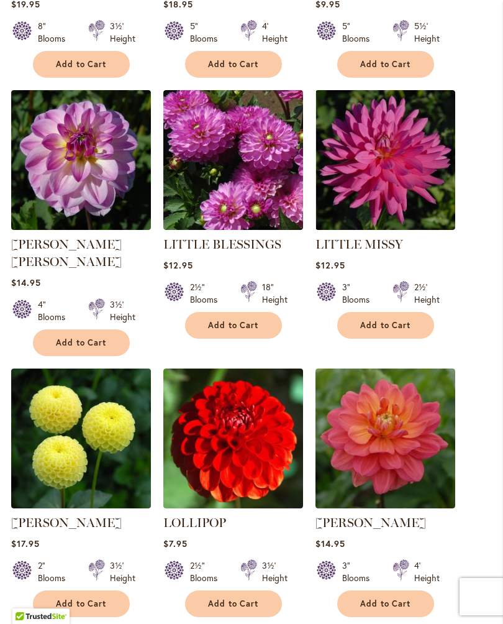
click at [349, 549] on div "3" Blooms 4' Height" at bounding box center [386, 566] width 140 height 35
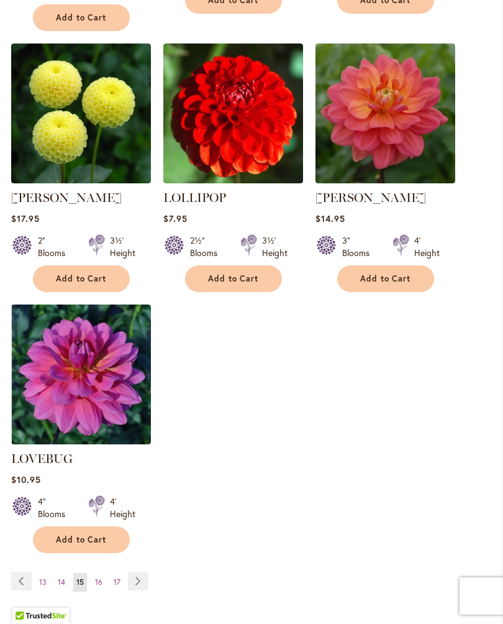
scroll to position [1542, 0]
click at [58, 577] on span "14" at bounding box center [61, 581] width 7 height 9
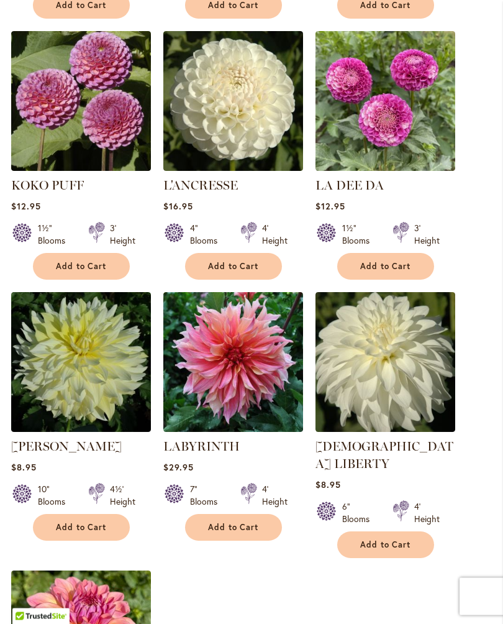
scroll to position [1259, 0]
click at [391, 559] on ol "JORDAN NICOLE $15.95 5" Blooms 5' Height" at bounding box center [251, 33] width 481 height 1570
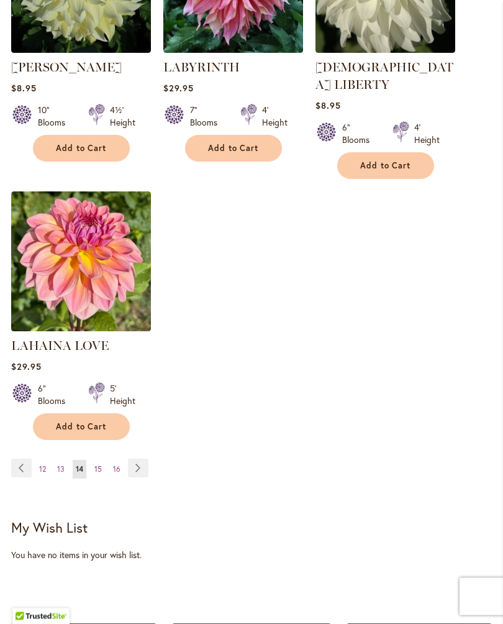
scroll to position [1638, 0]
click at [61, 464] on span "13" at bounding box center [60, 468] width 7 height 9
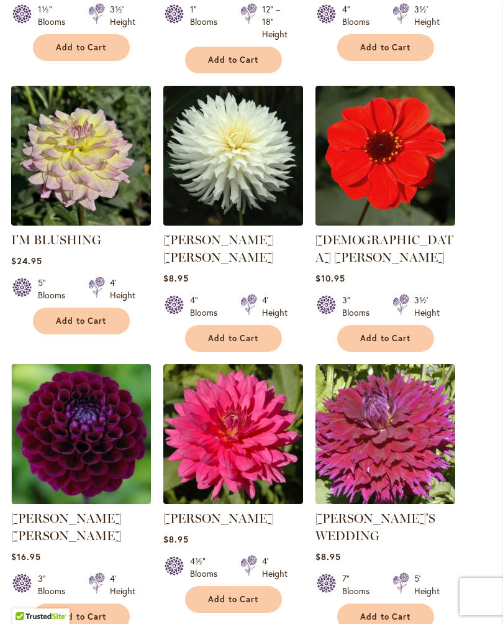
scroll to position [1224, 0]
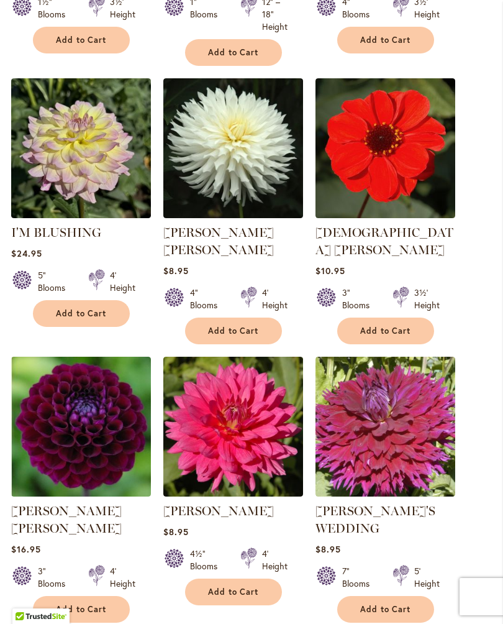
click at [326, 543] on span "$8.95" at bounding box center [328, 549] width 25 height 12
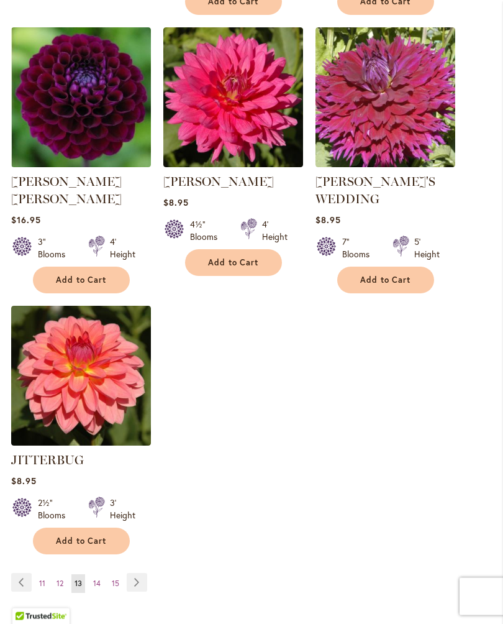
scroll to position [1558, 0]
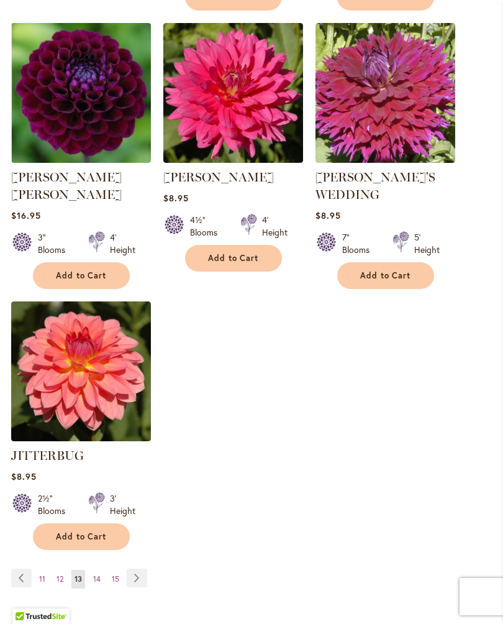
click at [57, 574] on span "12" at bounding box center [60, 578] width 7 height 9
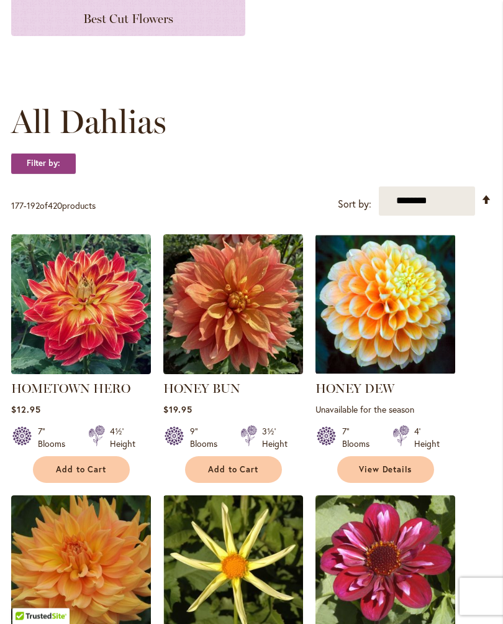
scroll to position [274, 0]
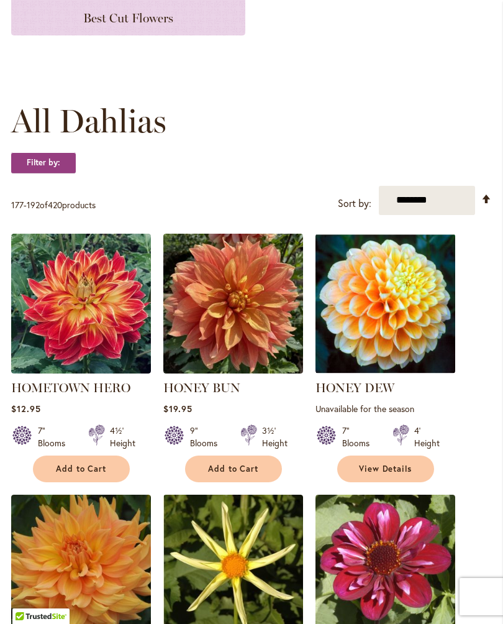
click at [290, 508] on img at bounding box center [233, 564] width 140 height 140
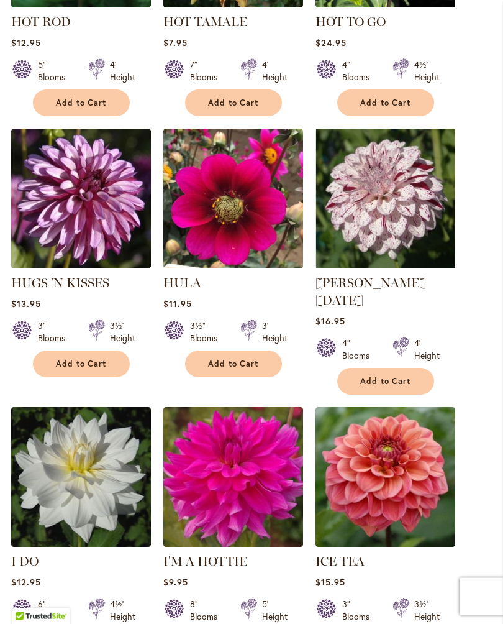
scroll to position [1161, 0]
click at [422, 517] on img at bounding box center [386, 477] width 140 height 140
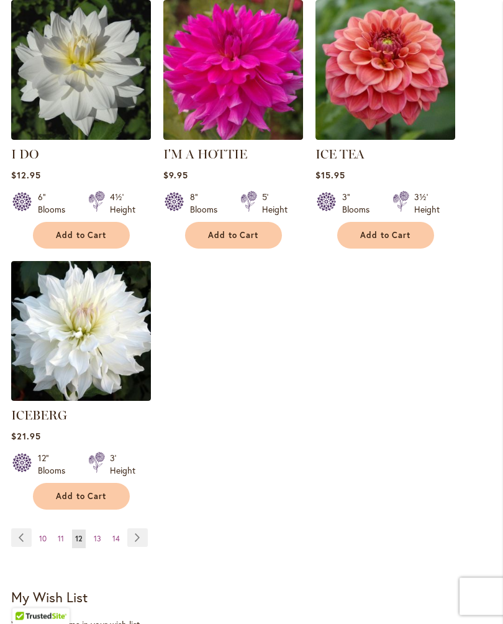
scroll to position [1571, 0]
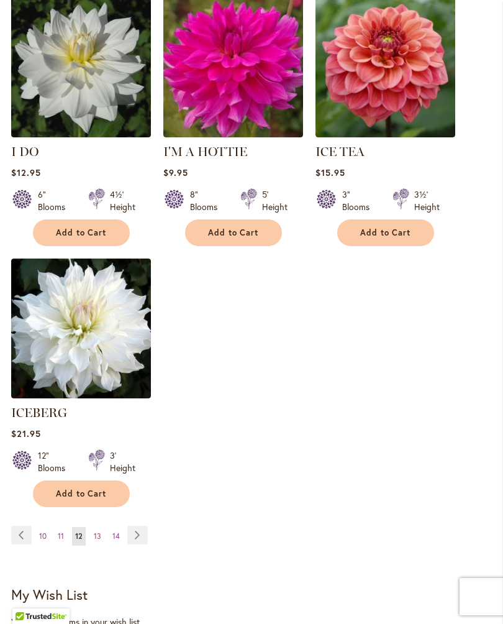
click at [58, 531] on span "11" at bounding box center [61, 535] width 6 height 9
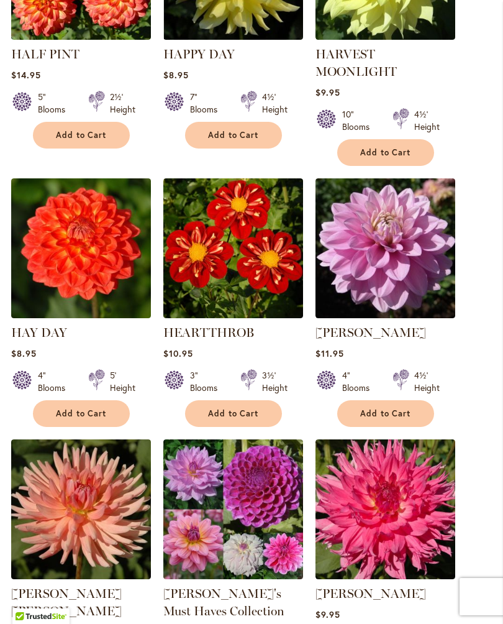
scroll to position [874, 0]
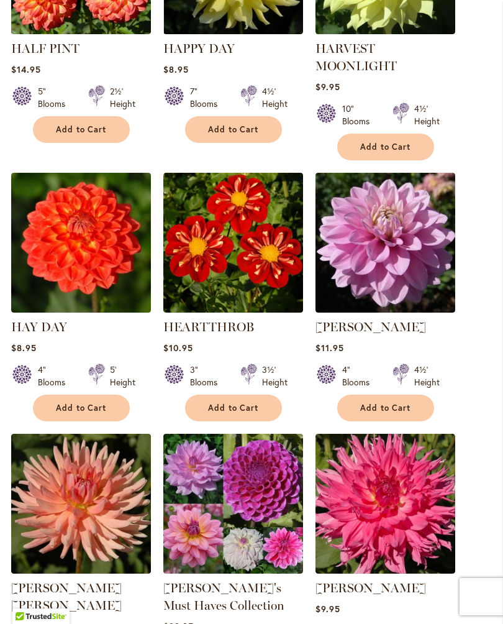
click at [288, 538] on img at bounding box center [233, 504] width 140 height 140
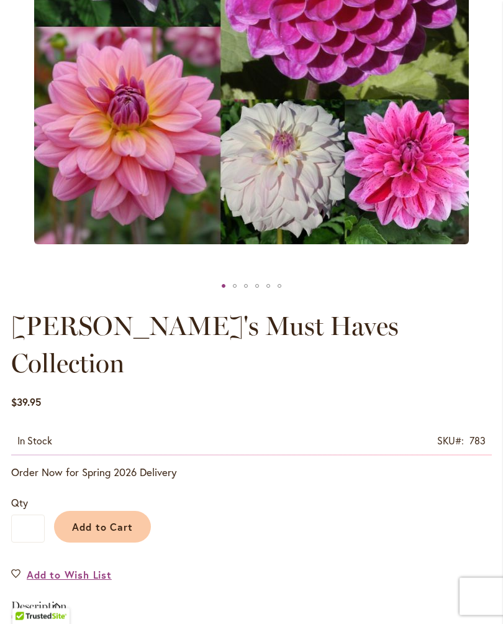
scroll to position [382, 0]
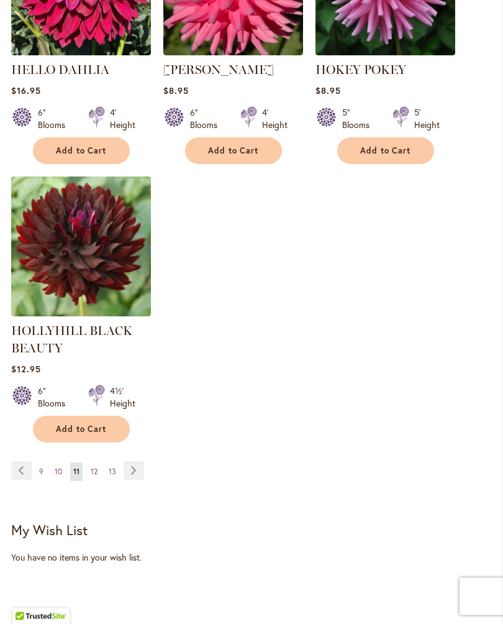
scroll to position [1683, 0]
click at [58, 476] on span "10" at bounding box center [58, 470] width 7 height 9
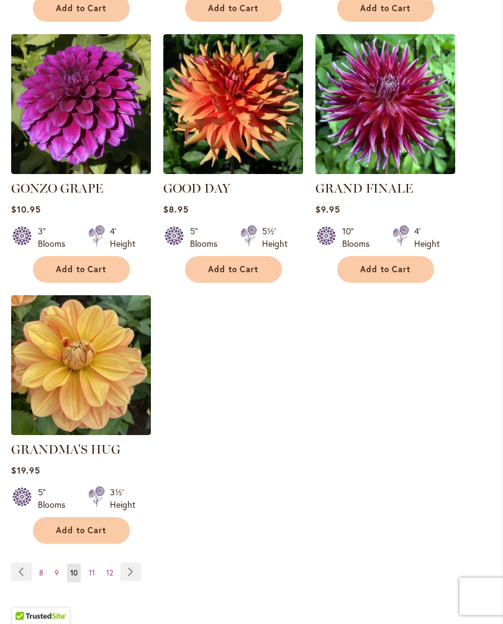
scroll to position [1553, 0]
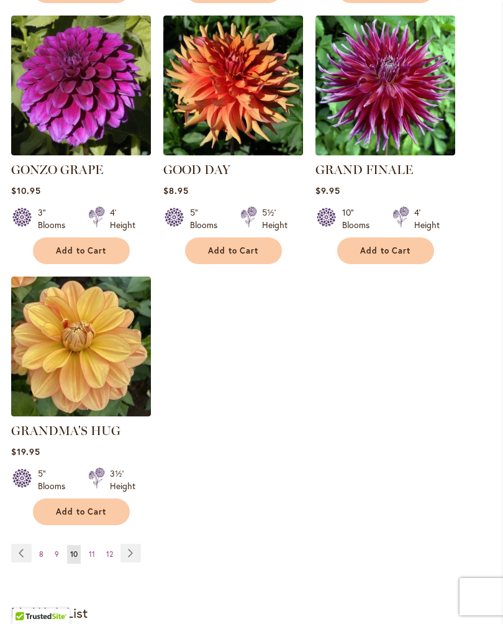
click at [57, 552] on span "9" at bounding box center [57, 553] width 4 height 9
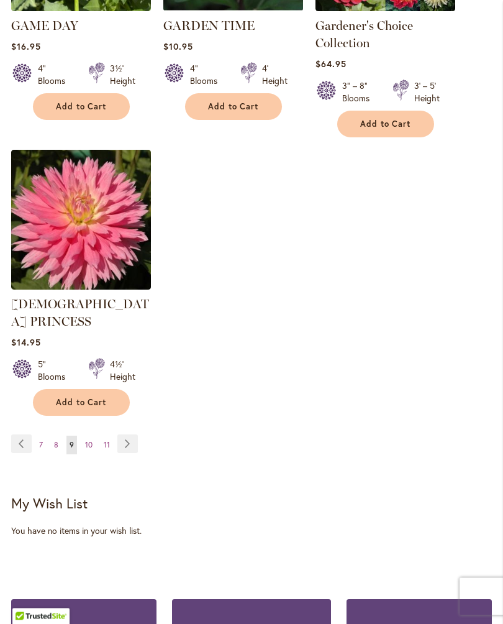
scroll to position [1732, 0]
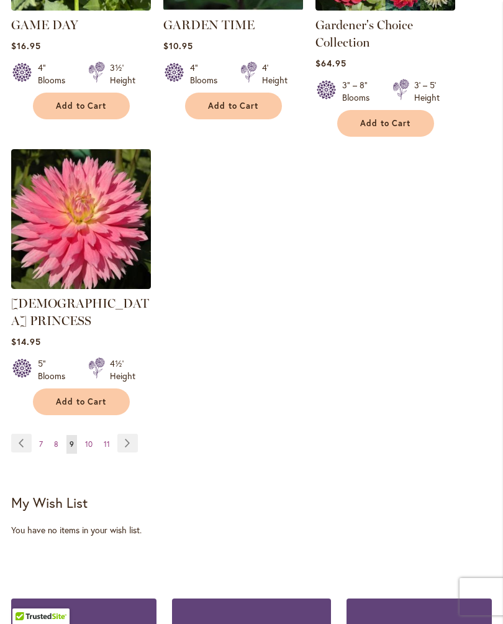
click at [55, 439] on span "8" at bounding box center [56, 443] width 4 height 9
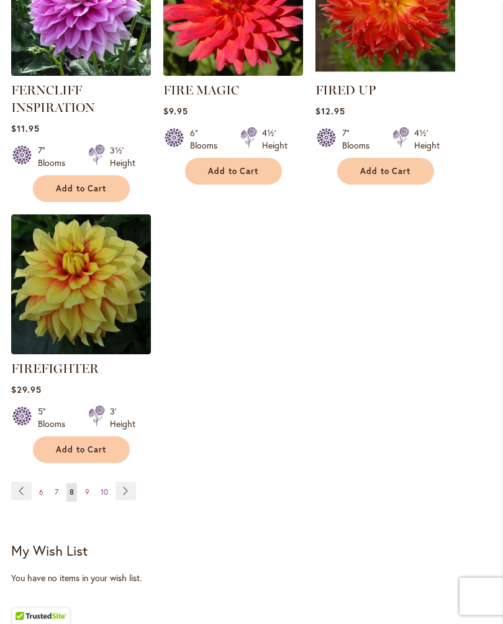
scroll to position [1657, 0]
click at [55, 496] on span "7" at bounding box center [57, 491] width 4 height 9
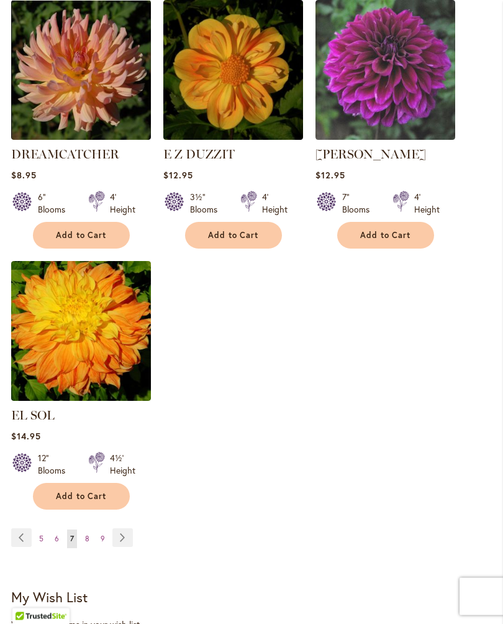
scroll to position [1570, 0]
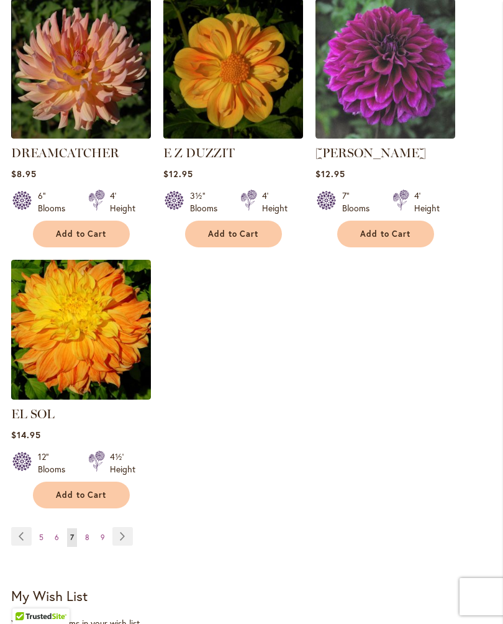
click at [55, 534] on span "6" at bounding box center [57, 536] width 4 height 9
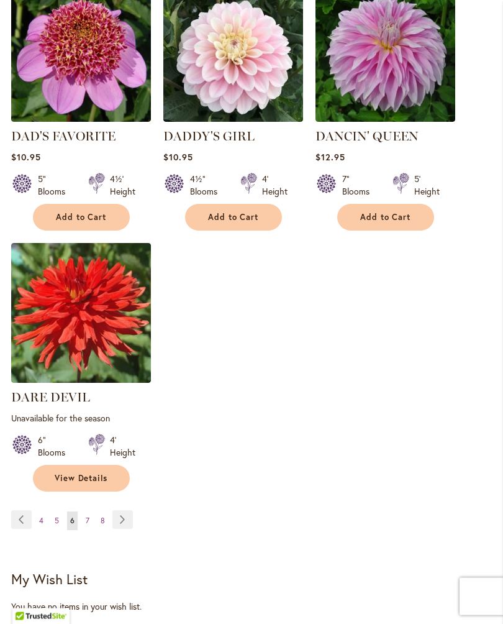
scroll to position [1616, 0]
click at [45, 511] on link "Page 4" at bounding box center [41, 520] width 11 height 19
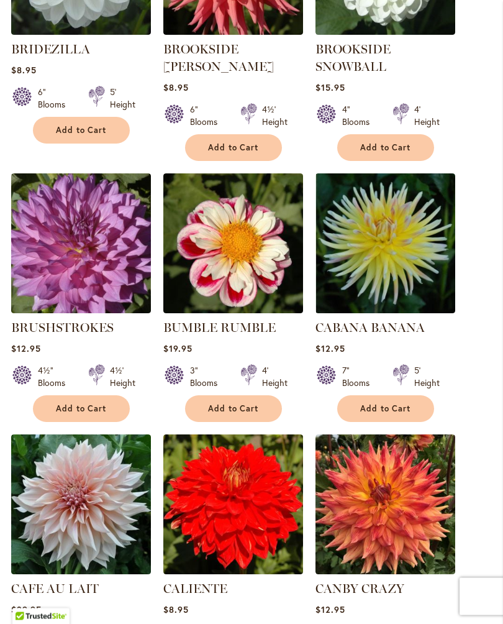
scroll to position [873, 0]
click at [423, 560] on img at bounding box center [386, 504] width 140 height 140
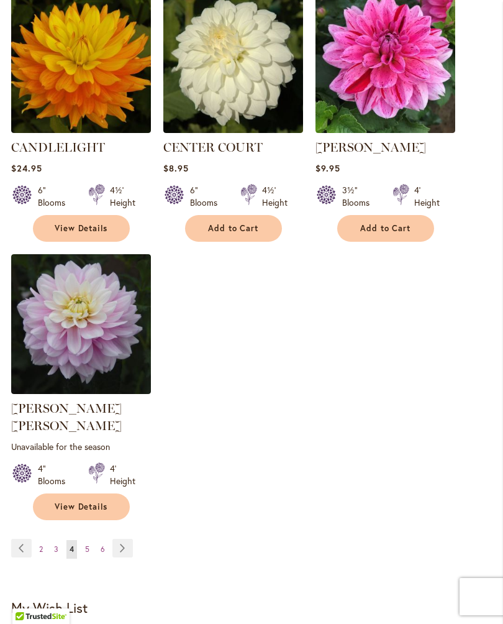
scroll to position [1576, 0]
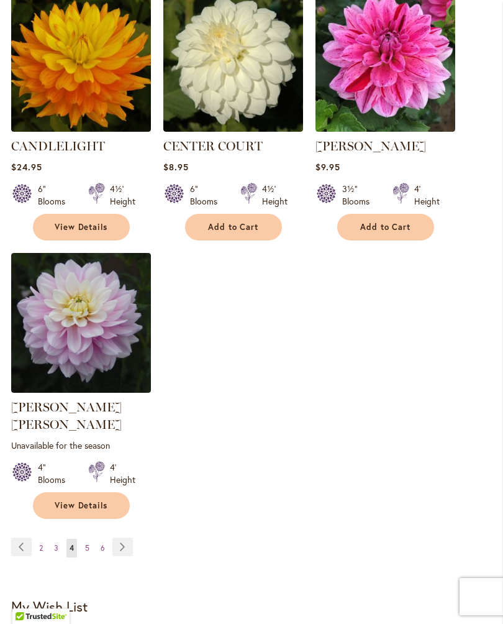
click at [52, 542] on link "Page 3" at bounding box center [56, 547] width 11 height 19
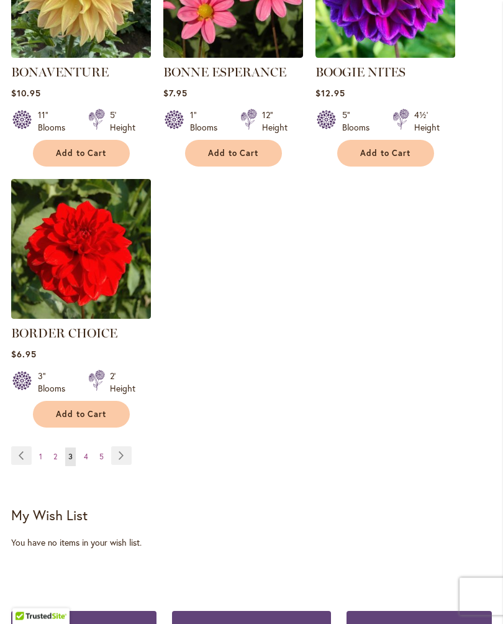
scroll to position [1633, 0]
click at [55, 461] on link "Page 2" at bounding box center [55, 456] width 10 height 19
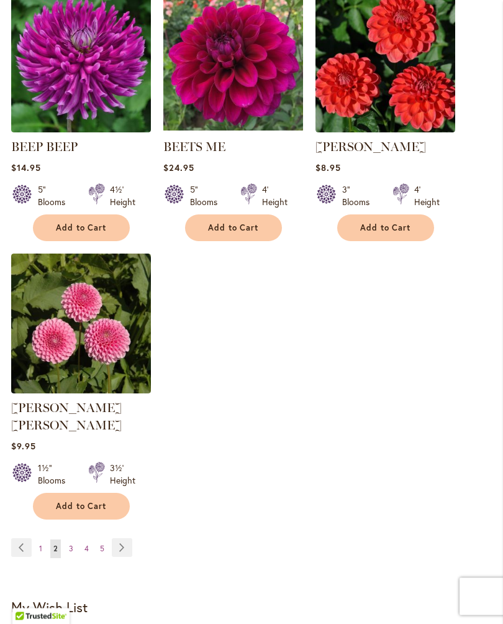
scroll to position [1558, 0]
click at [29, 540] on link "Page Previous" at bounding box center [21, 547] width 20 height 19
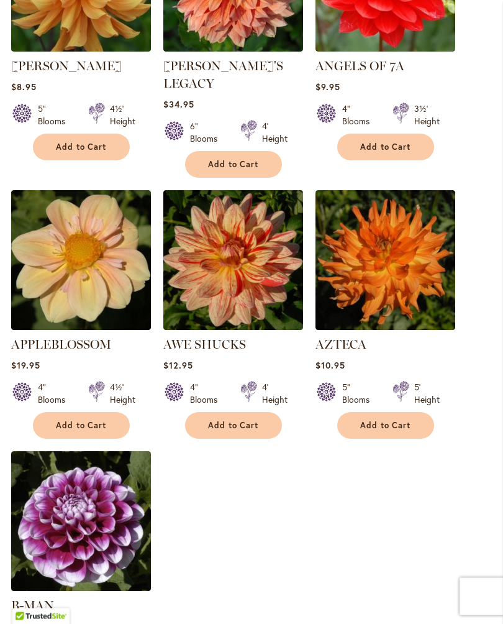
scroll to position [1379, 0]
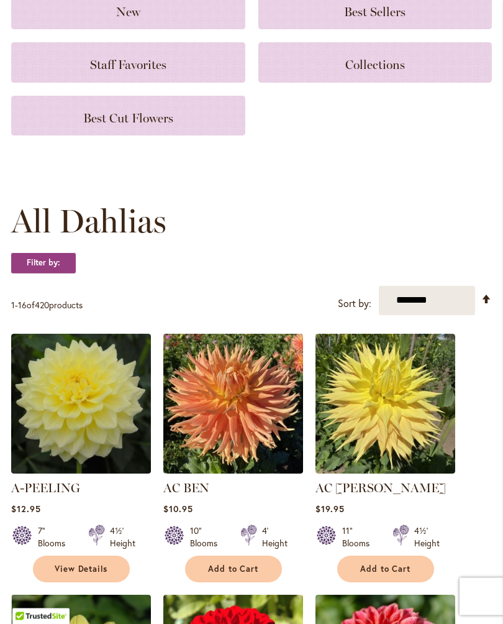
scroll to position [0, 0]
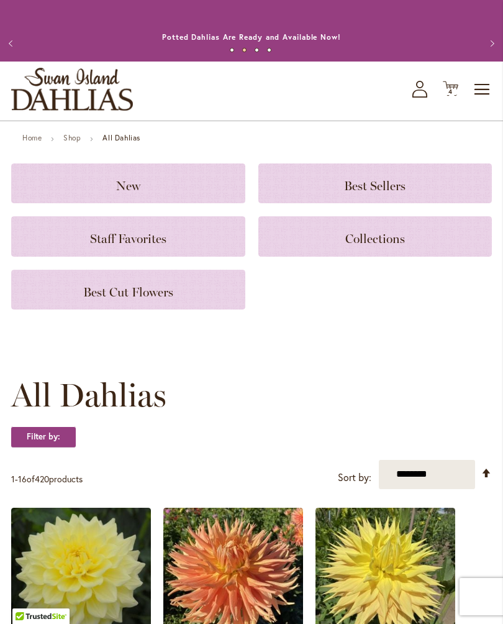
click at [458, 96] on icon "Cart .cls-1 { fill: #231f20; }" at bounding box center [451, 89] width 16 height 16
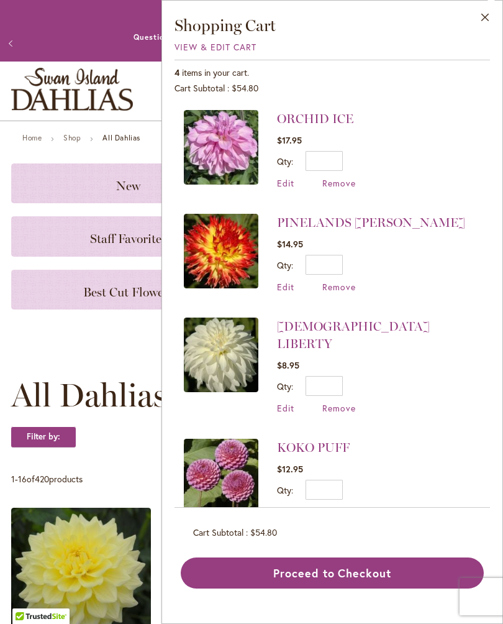
click at [340, 289] on span "Remove" at bounding box center [339, 287] width 34 height 12
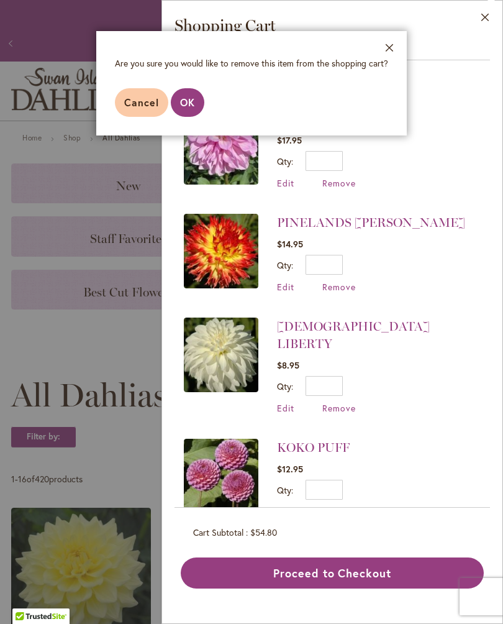
click at [196, 111] on button "OK" at bounding box center [188, 102] width 34 height 29
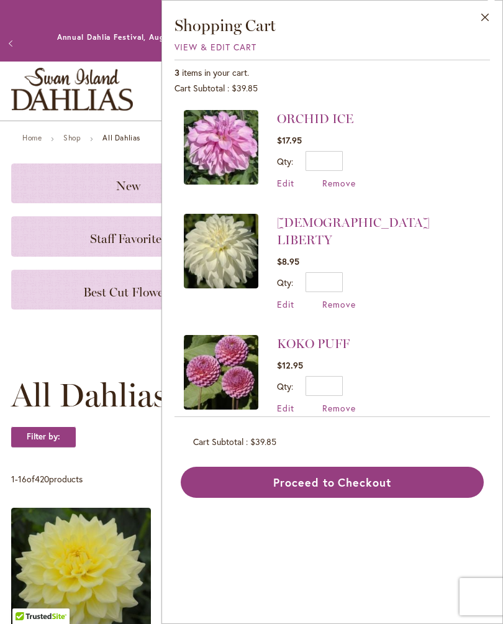
click at [350, 298] on span "Remove" at bounding box center [339, 304] width 34 height 12
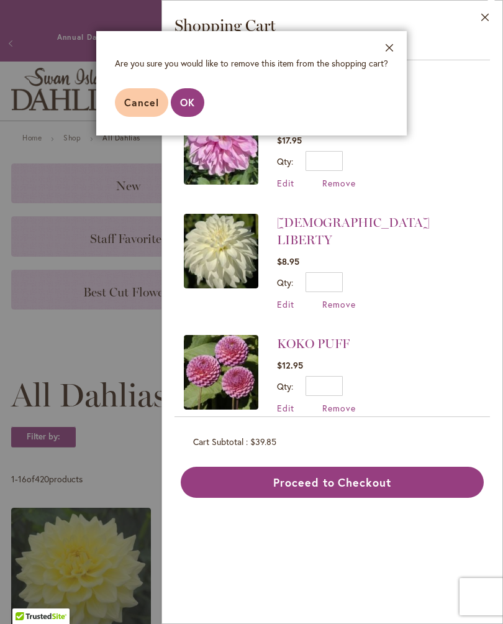
click at [186, 109] on span "OK" at bounding box center [187, 102] width 15 height 13
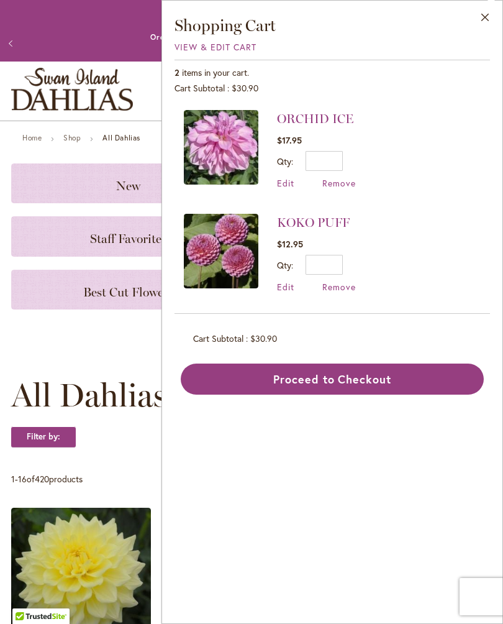
click at [342, 365] on button "Proceed to Checkout" at bounding box center [332, 378] width 303 height 31
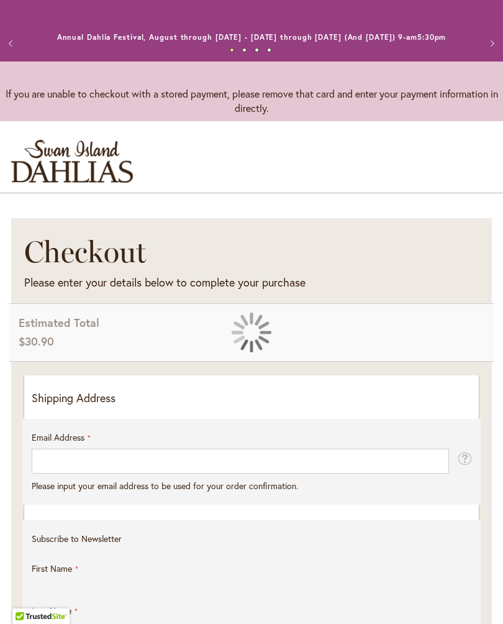
select select "**"
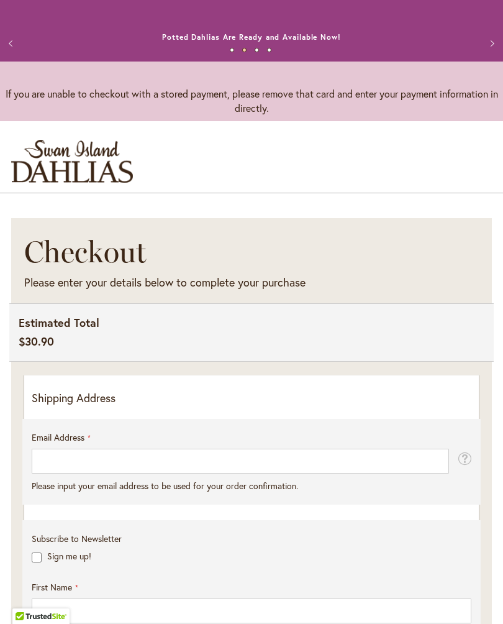
click at [175, 406] on p "Shipping Address" at bounding box center [252, 398] width 440 height 16
click at [157, 406] on p "Shipping Address" at bounding box center [252, 398] width 440 height 16
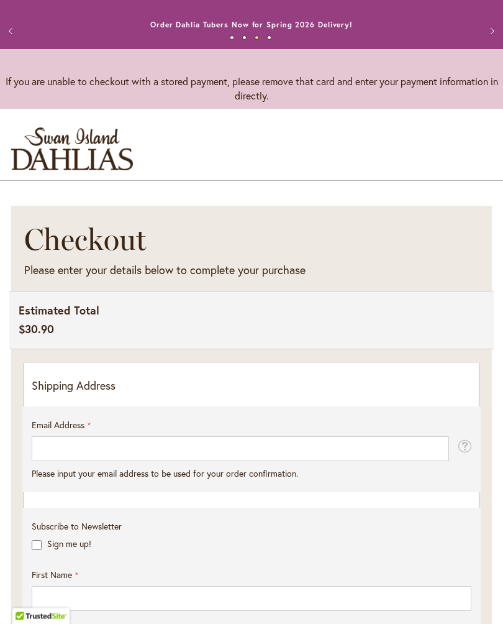
scroll to position [12, 0]
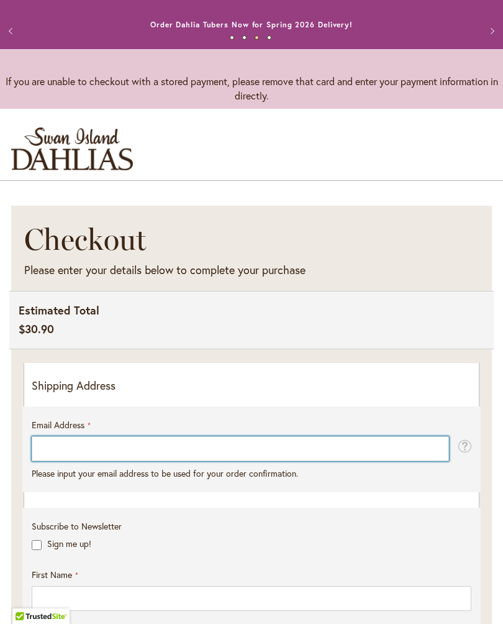
click at [214, 456] on input "Email Address" at bounding box center [240, 448] width 417 height 25
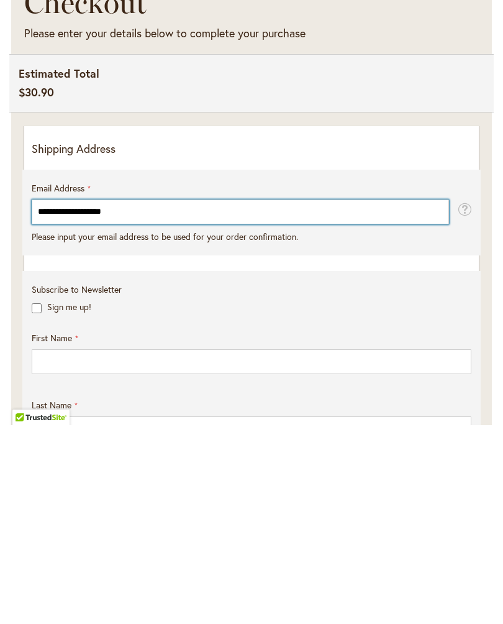
click at [166, 398] on input "**********" at bounding box center [240, 410] width 417 height 25
type input "*"
type input "**********"
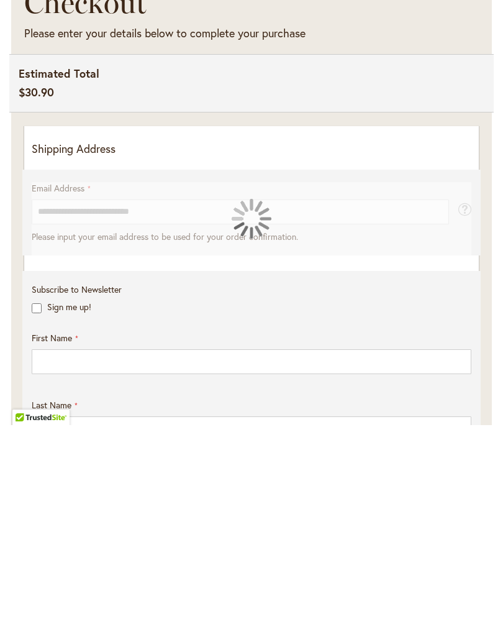
scroll to position [249, 0]
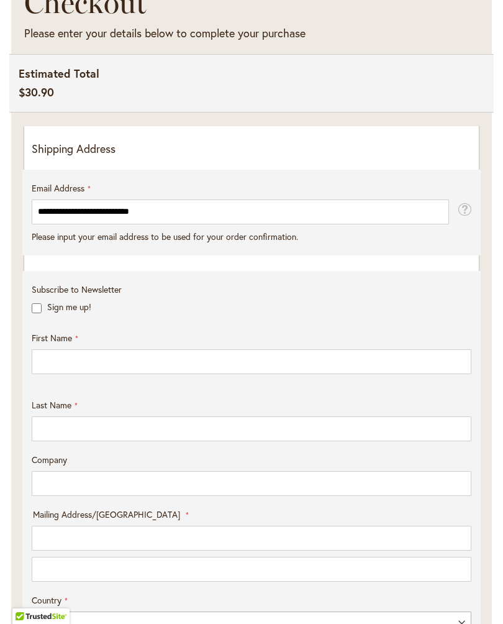
click at [314, 601] on div "Subscribe to Newsletter Sign me up! First Name Last Name Company Mailing Addres…" at bounding box center [251, 563] width 448 height 561
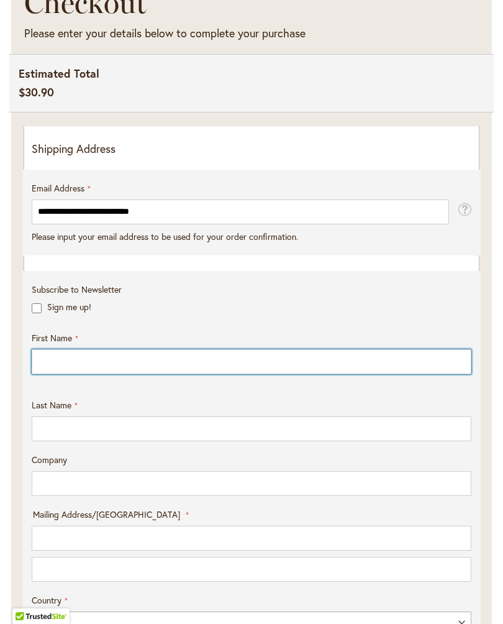
click at [90, 371] on input "First Name" at bounding box center [252, 361] width 440 height 25
type input "*"
type input "*******"
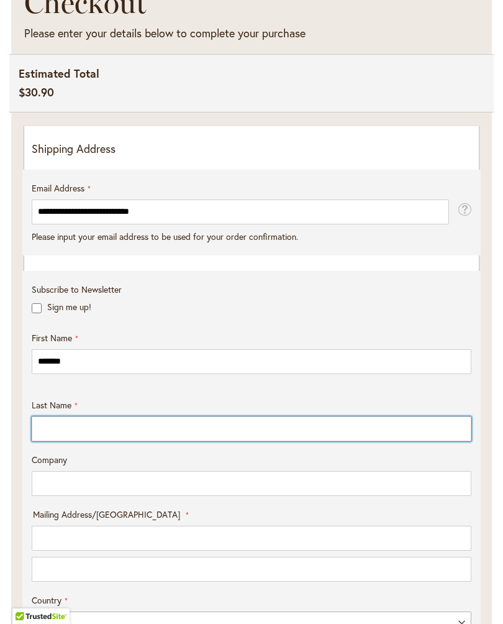
type input "********"
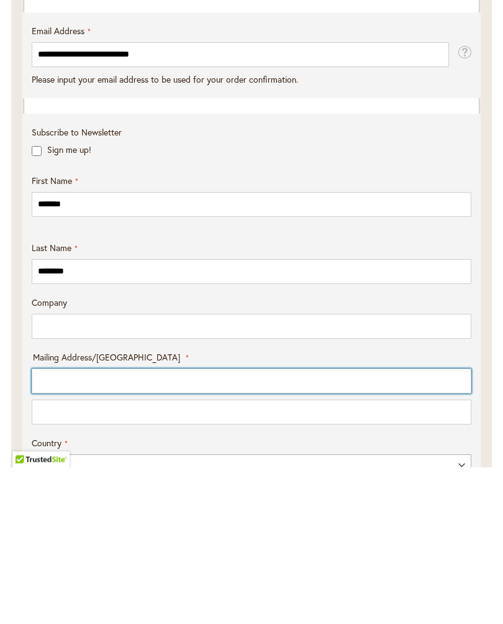
click at [245, 525] on input "Mailing Address/PO BOX: Line 1" at bounding box center [252, 537] width 440 height 25
type input "**********"
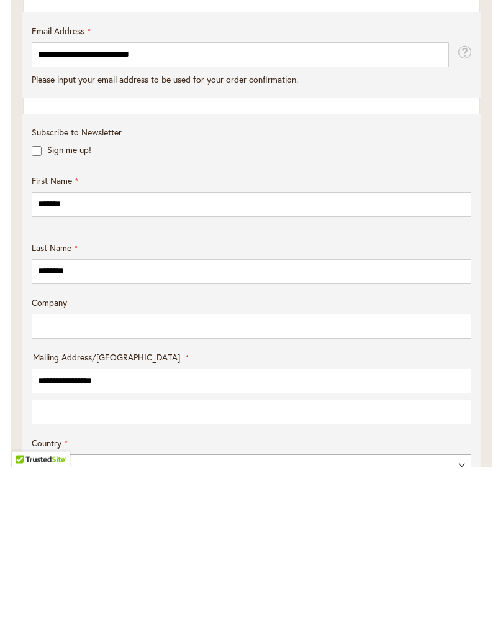
select select "**"
type input "**********"
type input "*****"
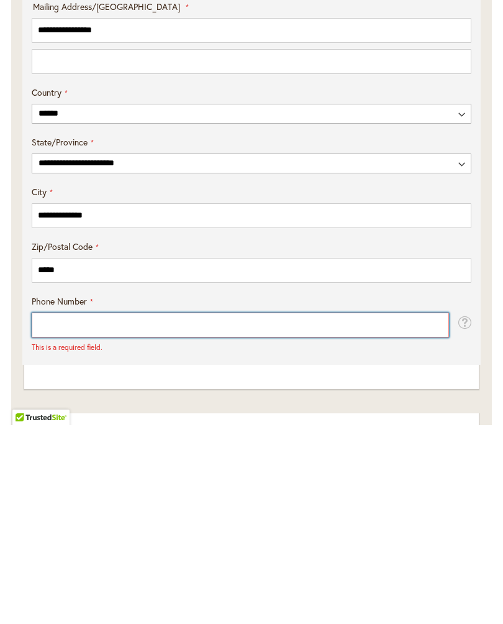
scroll to position [560, 0]
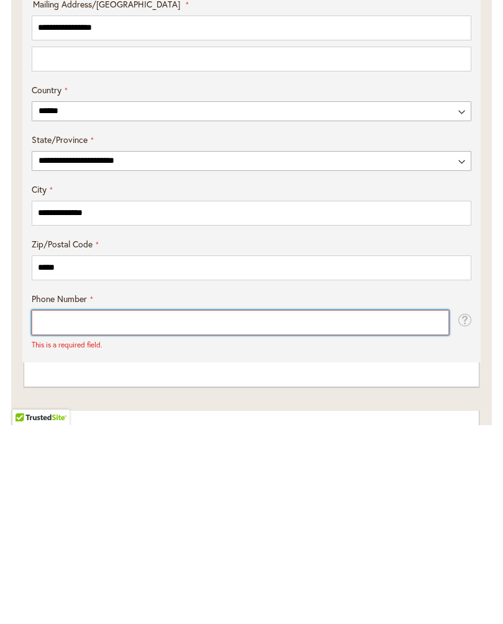
click at [94, 509] on input "Phone Number" at bounding box center [240, 521] width 417 height 25
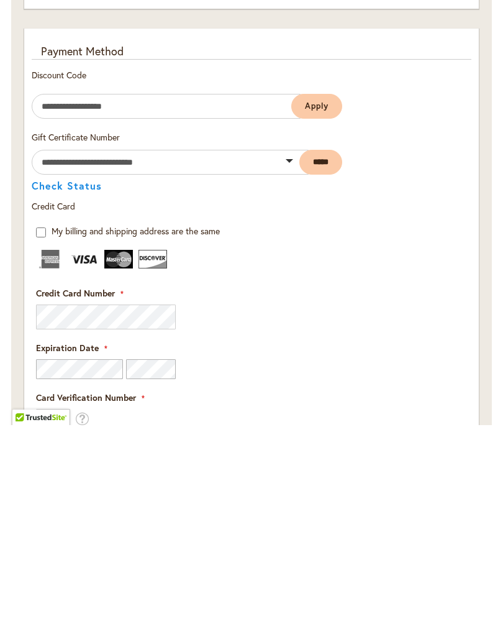
scroll to position [1278, 0]
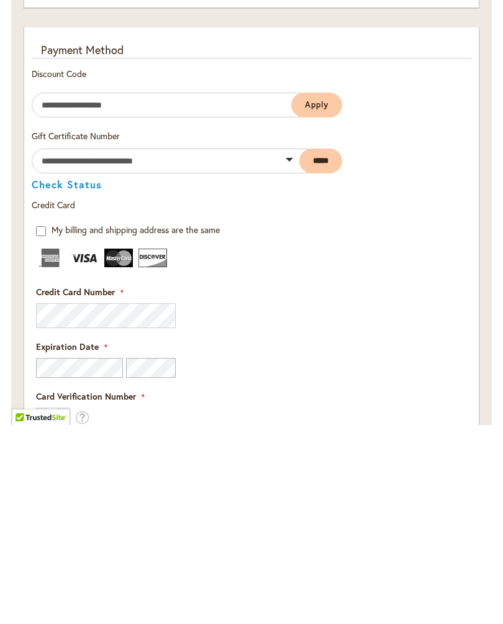
type input "**********"
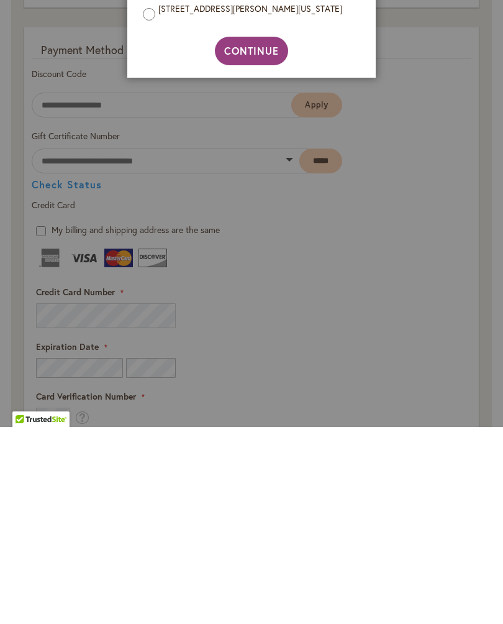
scroll to position [1478, 0]
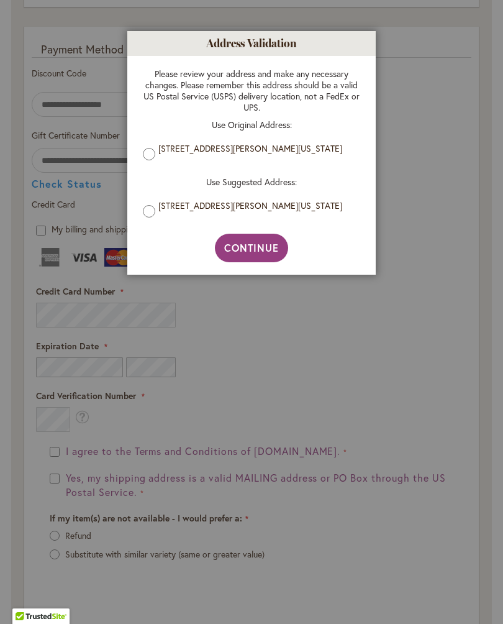
click at [260, 260] on button "Continue" at bounding box center [252, 248] width 74 height 29
type input "**********"
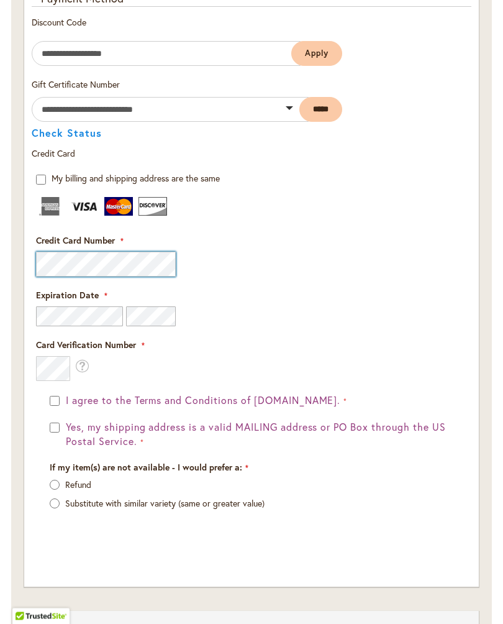
scroll to position [1530, 0]
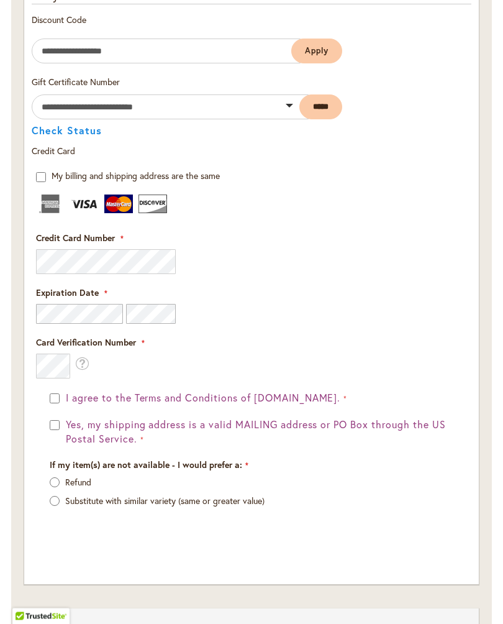
click at [114, 557] on form "My billing and shipping address are the same Billing Address First Name Last Na…" at bounding box center [251, 363] width 458 height 387
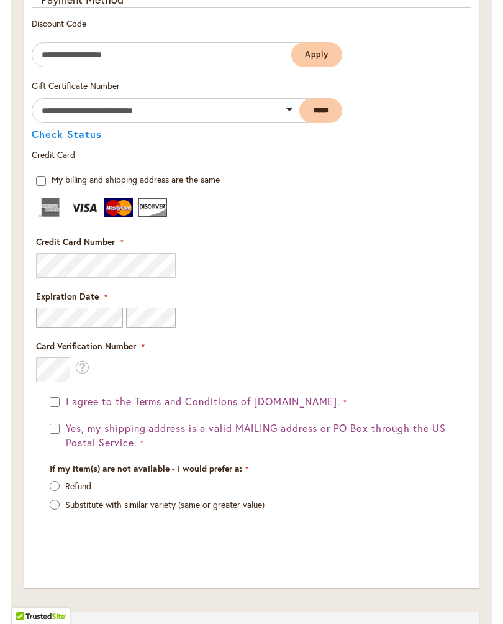
click at [106, 583] on div "Payment Information Payment Method Discount Code Enter discount code Apply" at bounding box center [251, 282] width 455 height 611
click at [64, 433] on button "Yes, my shipping address is a valid MAILING address or PO Box through the US Po…" at bounding box center [258, 435] width 391 height 29
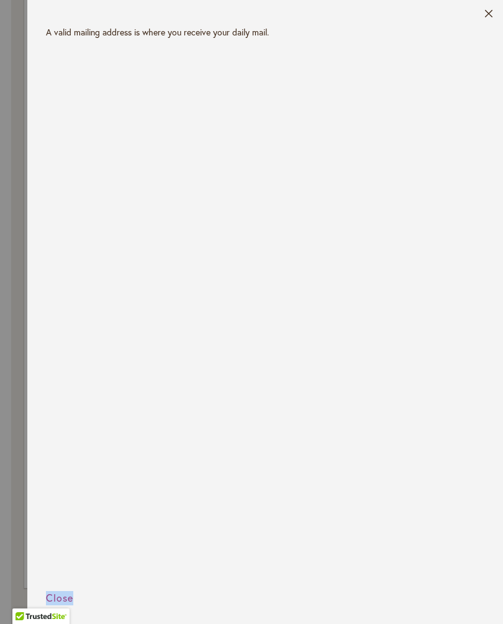
click at [502, 16] on header "Close" at bounding box center [265, 13] width 476 height 26
click at [500, 17] on header "Close" at bounding box center [265, 13] width 476 height 26
click at [501, 14] on header "Close" at bounding box center [265, 13] width 476 height 26
click at [474, 36] on div "A valid mailing address is where you receive your daily mail." at bounding box center [265, 32] width 438 height 12
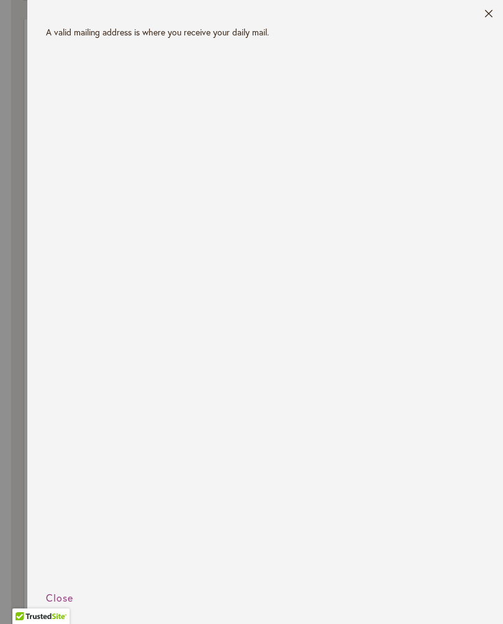
click at [487, 16] on button "Close" at bounding box center [488, 16] width 9 height 14
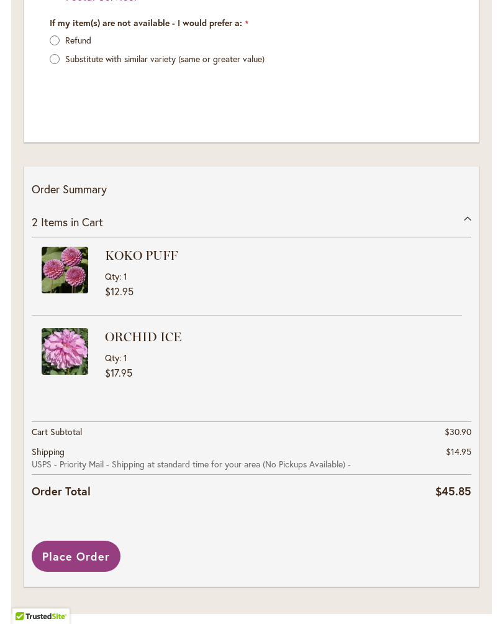
scroll to position [1984, 0]
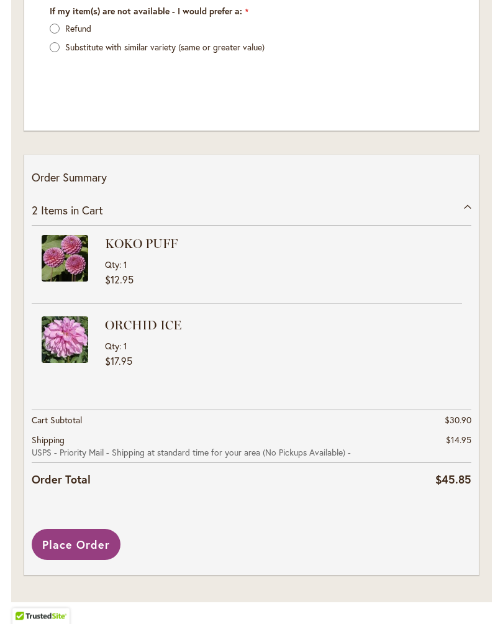
click at [79, 548] on span "Place Order" at bounding box center [76, 544] width 68 height 15
